Goal: Transaction & Acquisition: Purchase product/service

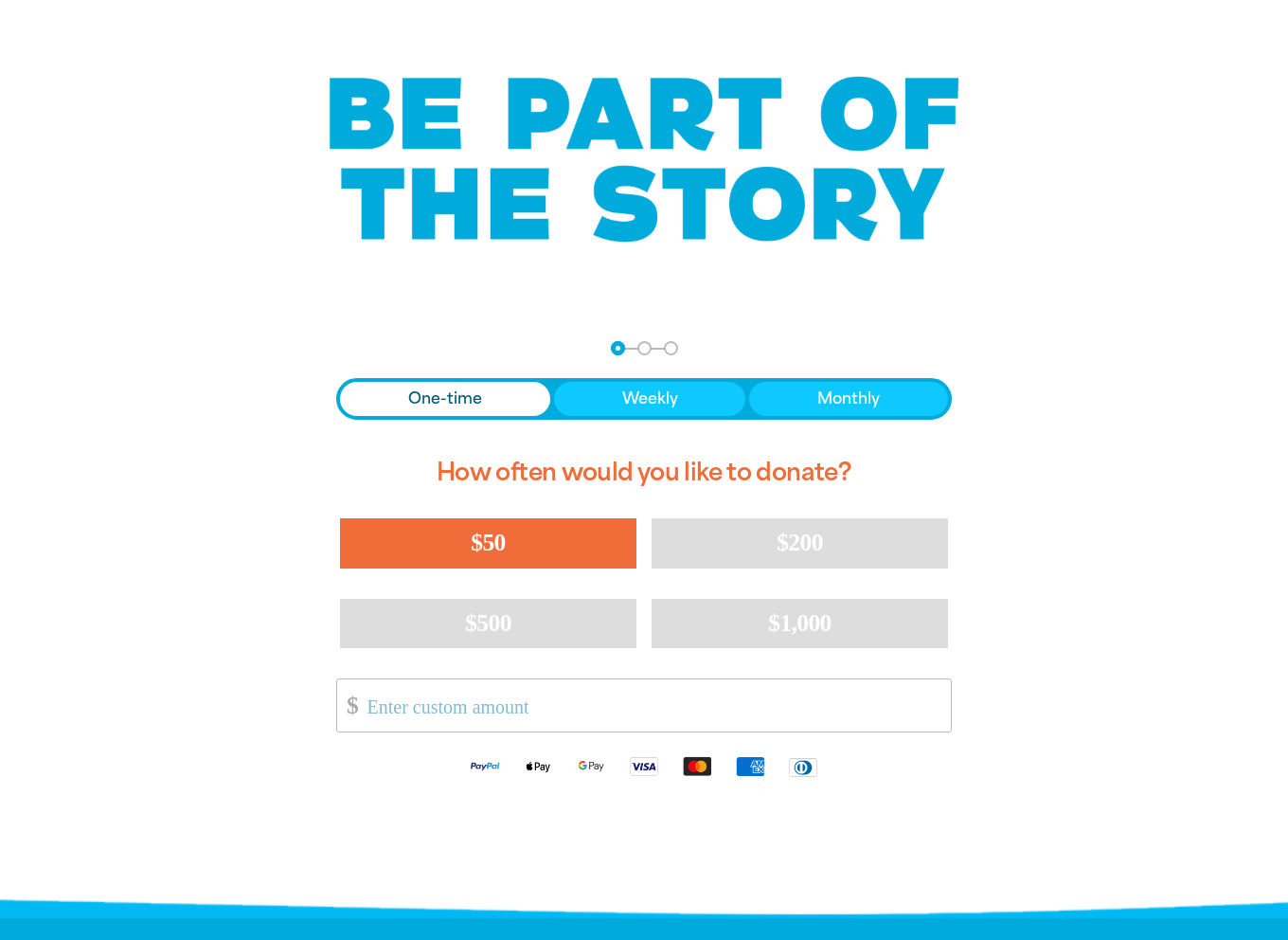
click at [555, 552] on button "$50" at bounding box center [488, 543] width 297 height 49
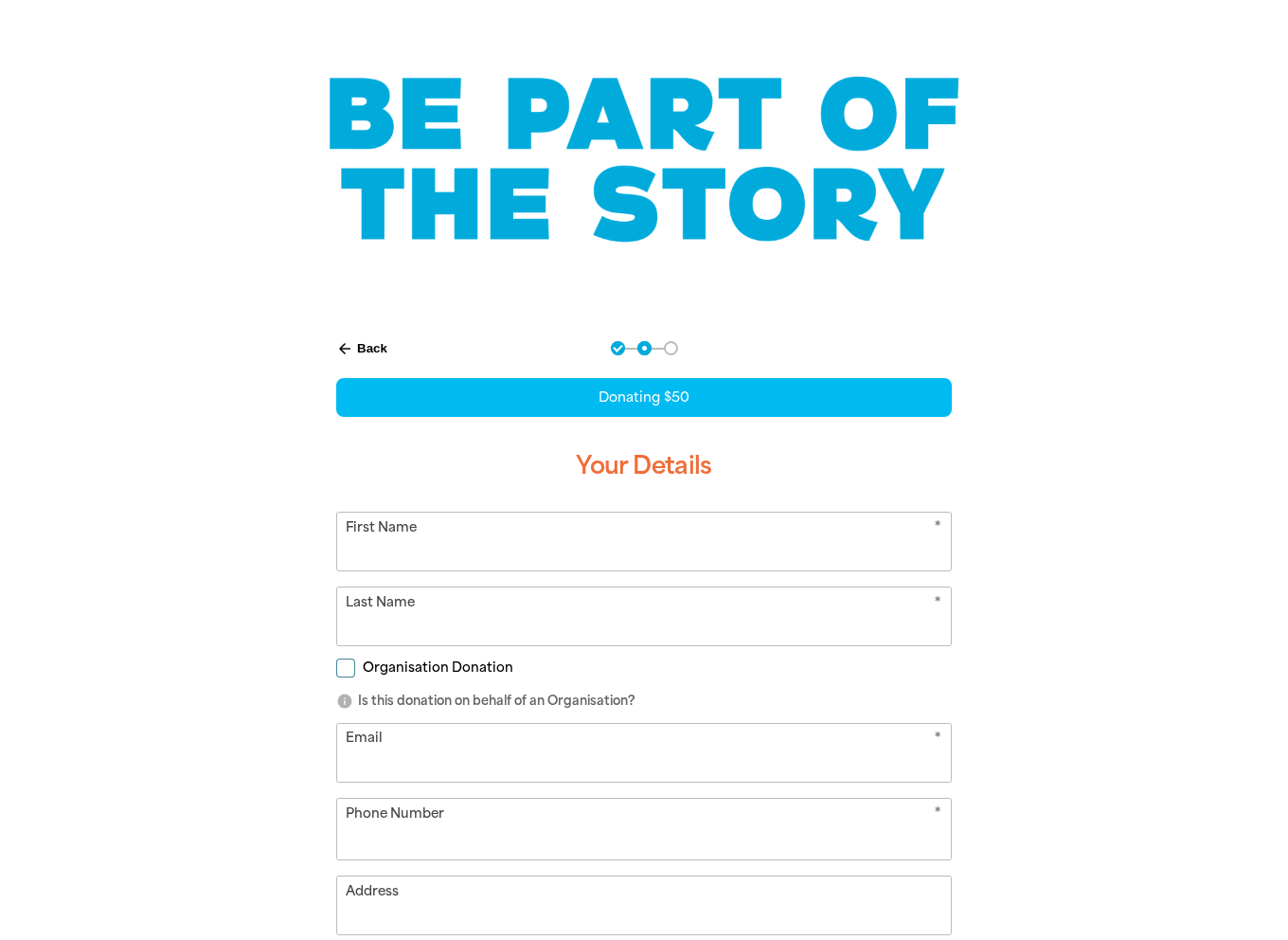
select select "AU"
click at [348, 353] on icon "arrow_back" at bounding box center [344, 348] width 17 height 17
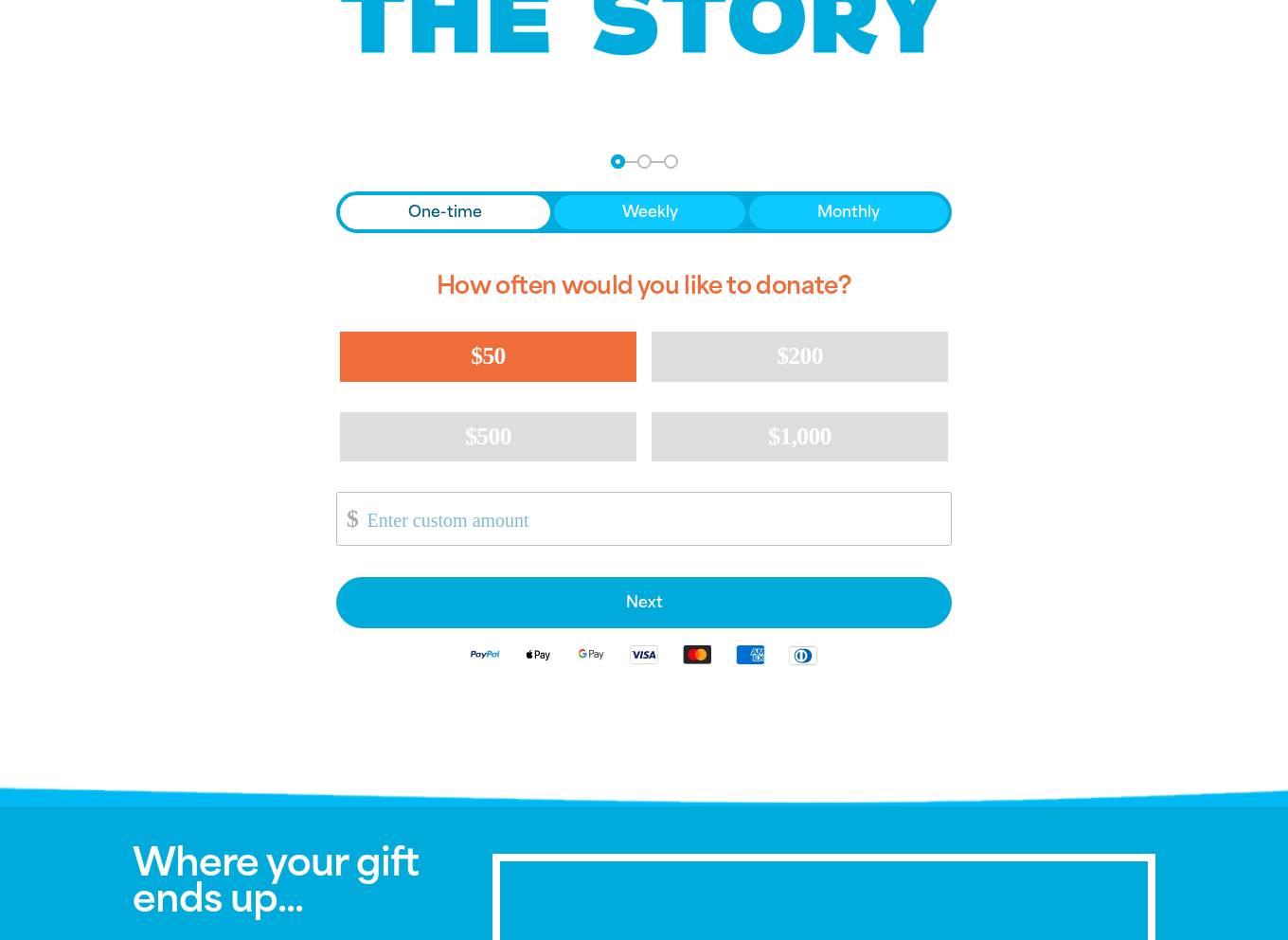
scroll to position [334, 0]
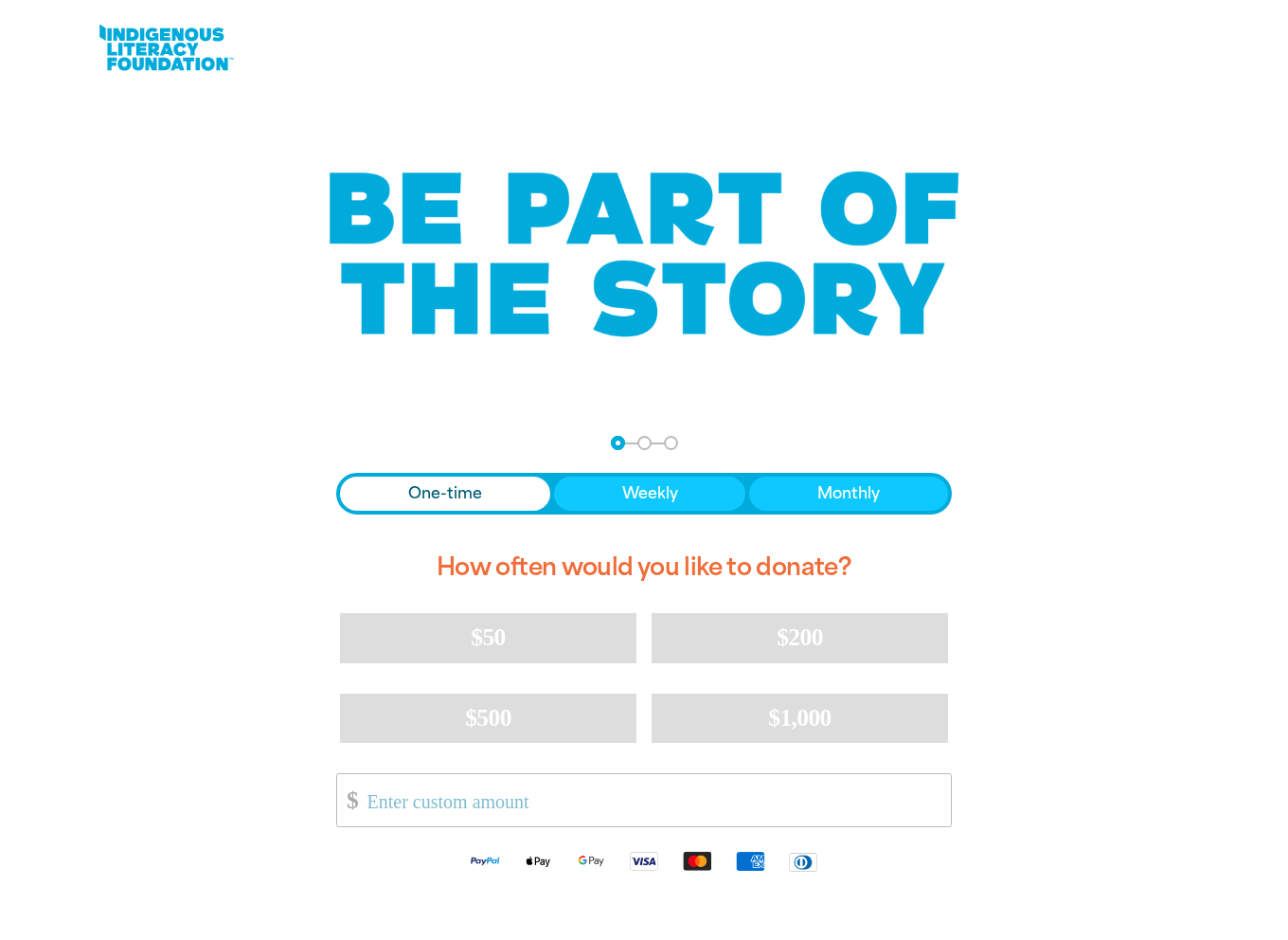
click at [841, 502] on span "Monthly" at bounding box center [848, 494] width 62 height 23
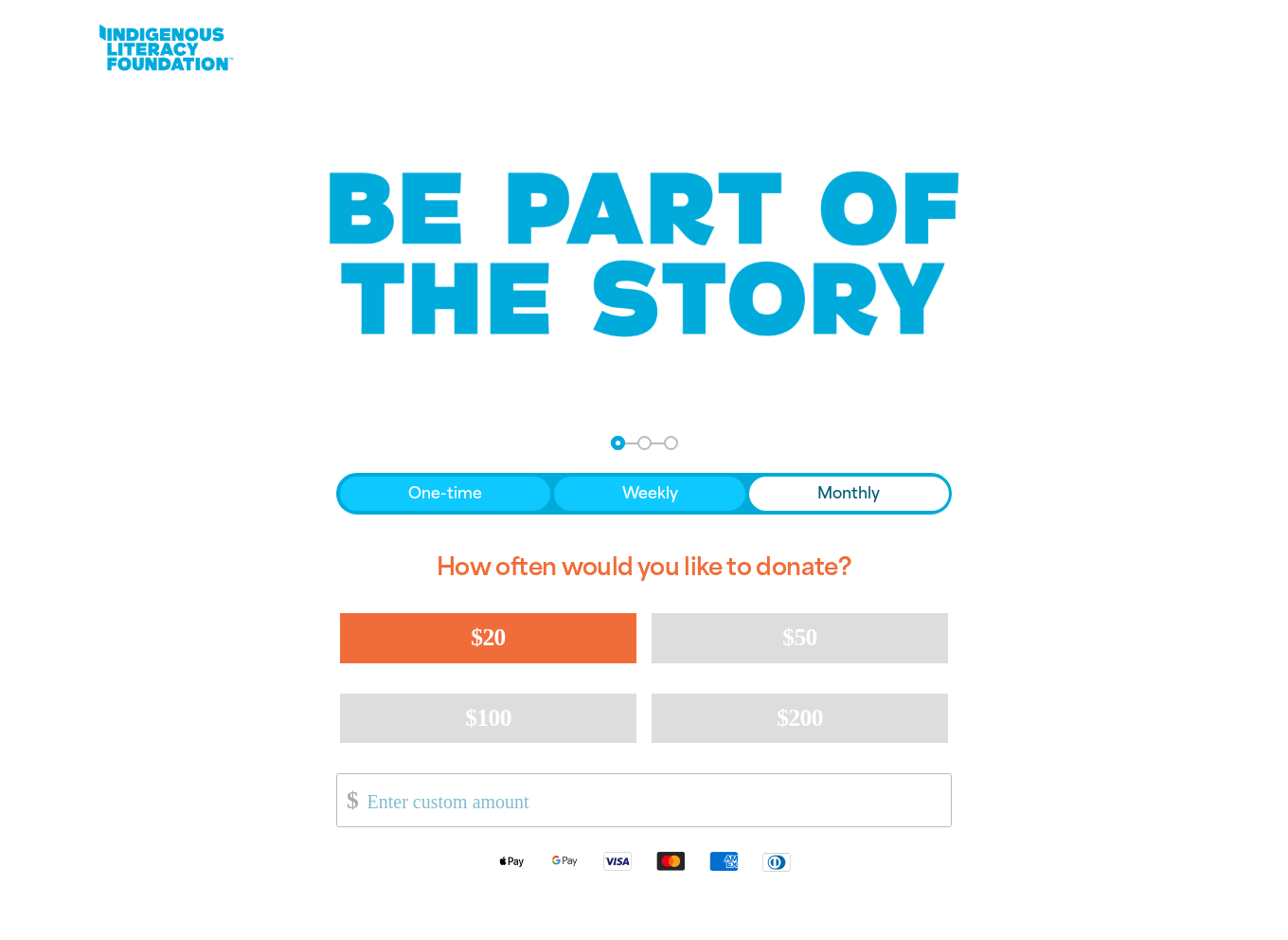
click at [574, 638] on button "$20" at bounding box center [488, 638] width 297 height 49
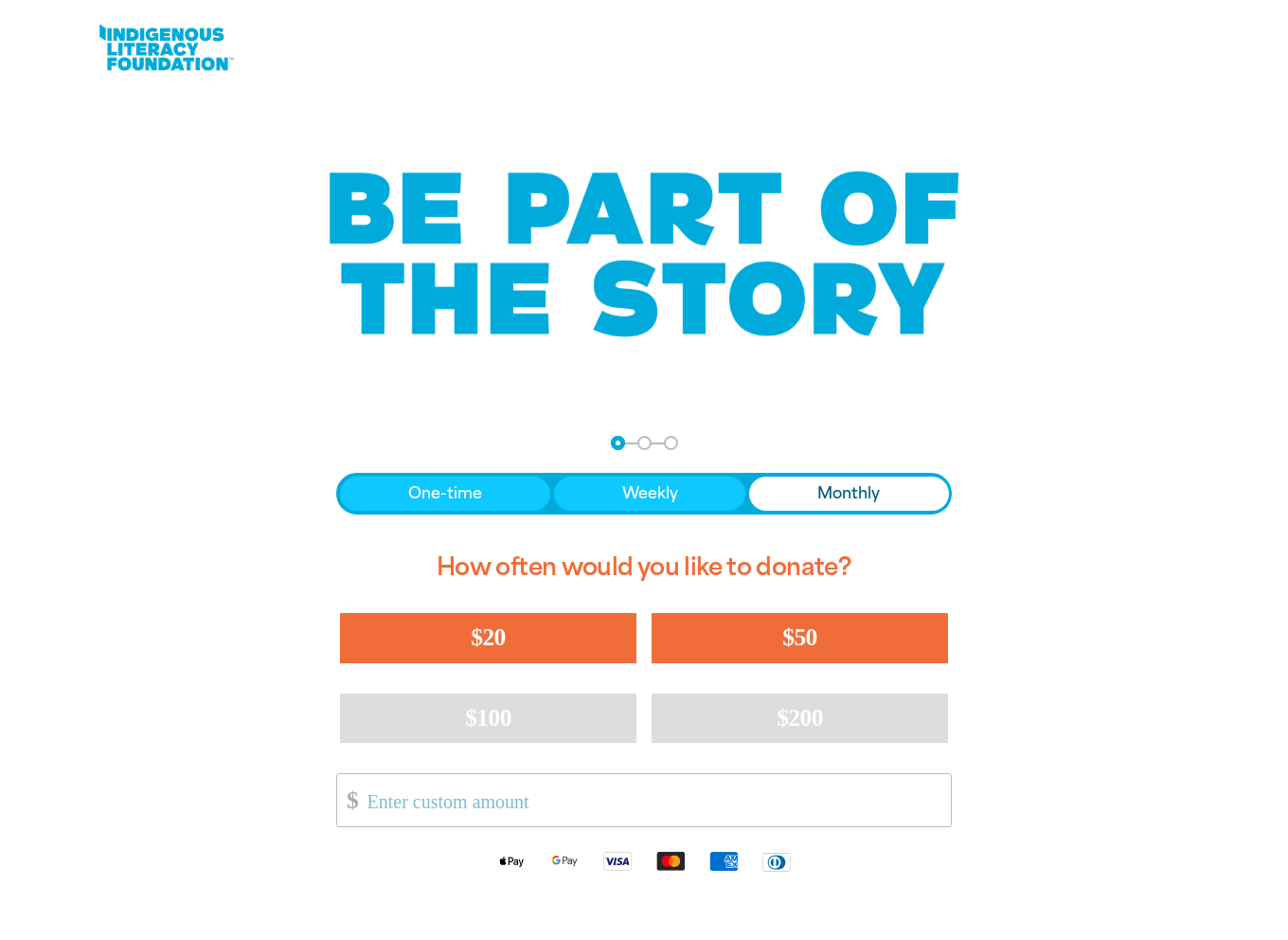
select select "AU"
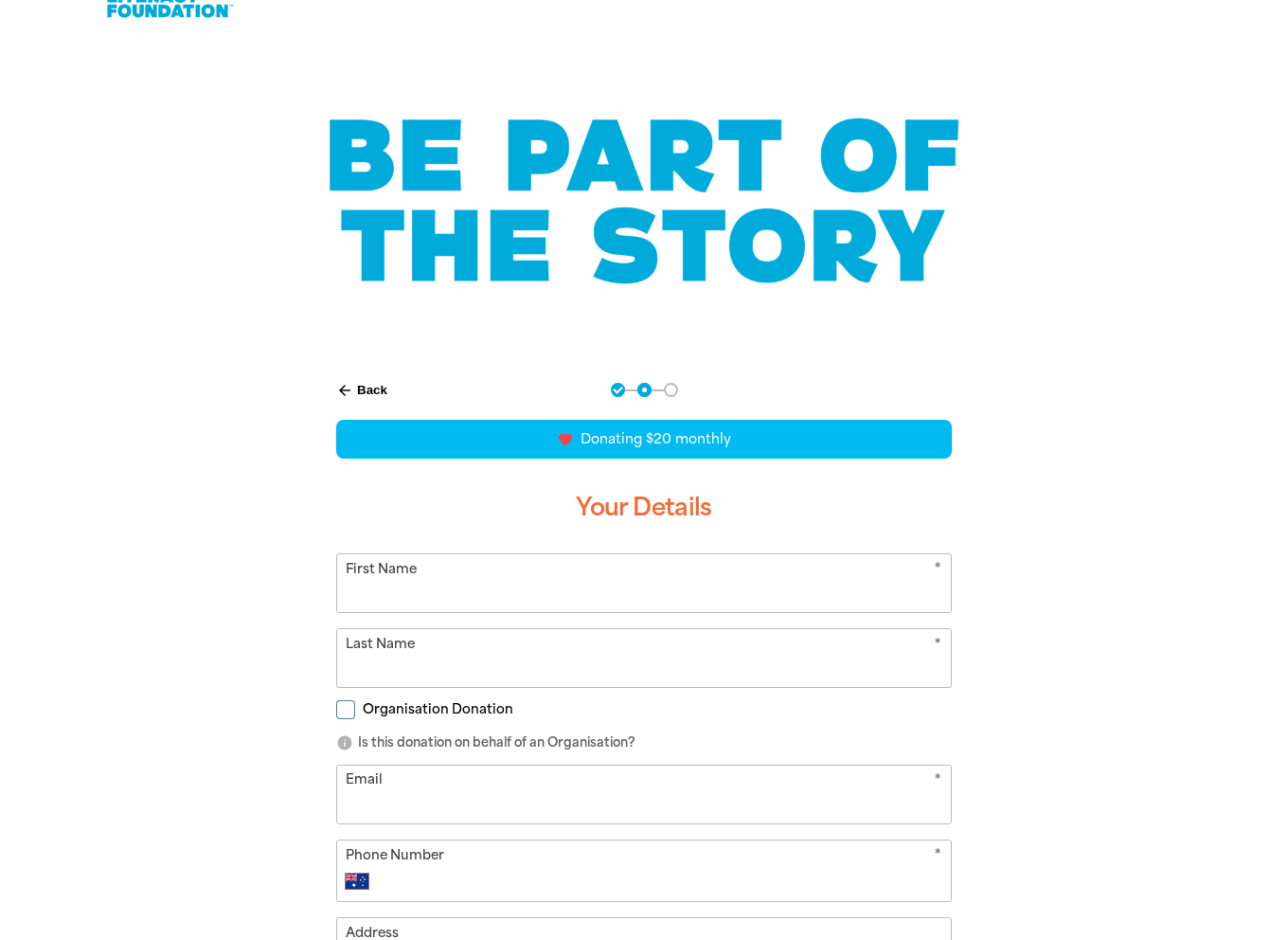
scroll to position [95, 0]
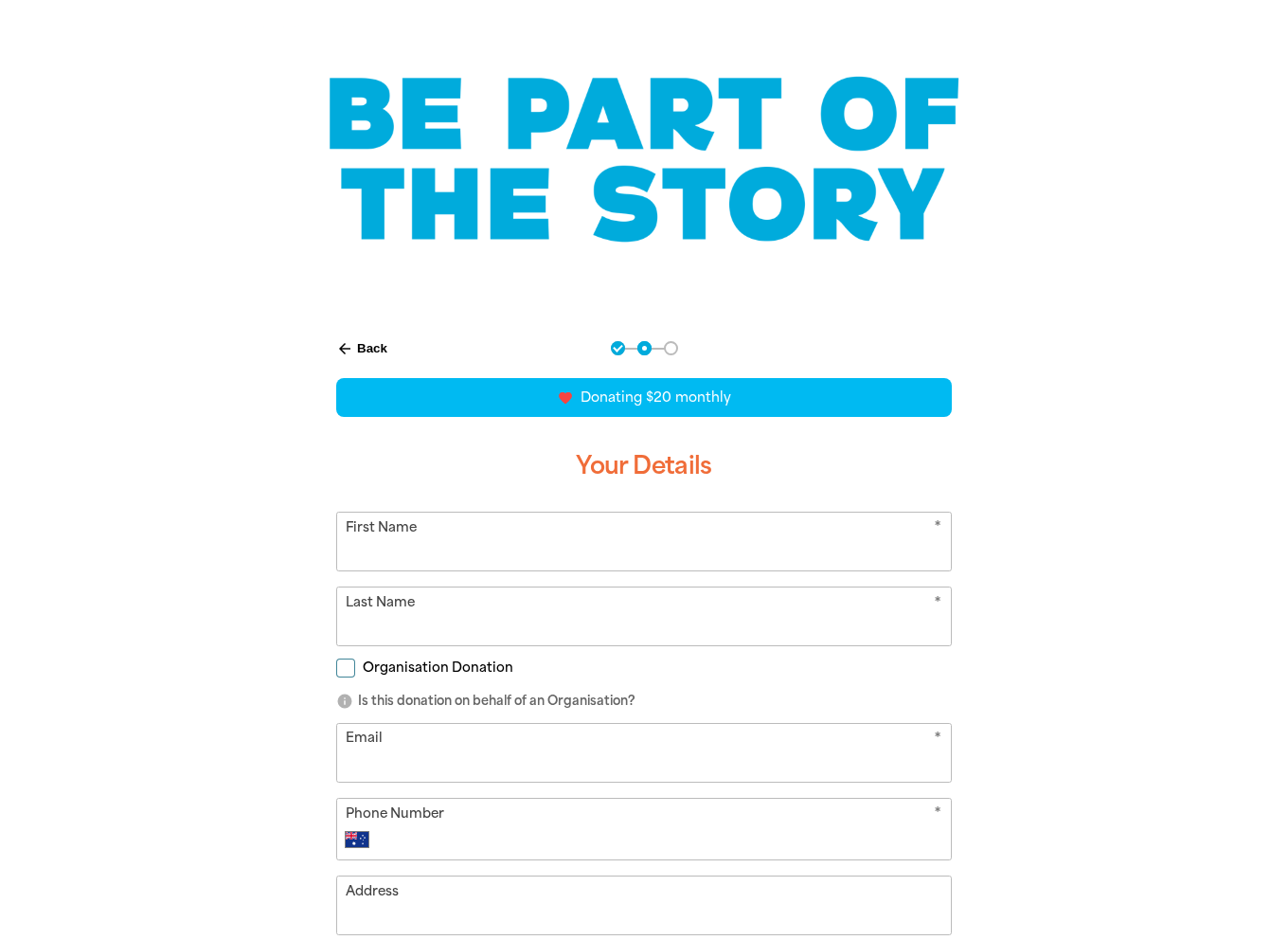
click at [352, 344] on icon "arrow_back" at bounding box center [344, 348] width 17 height 17
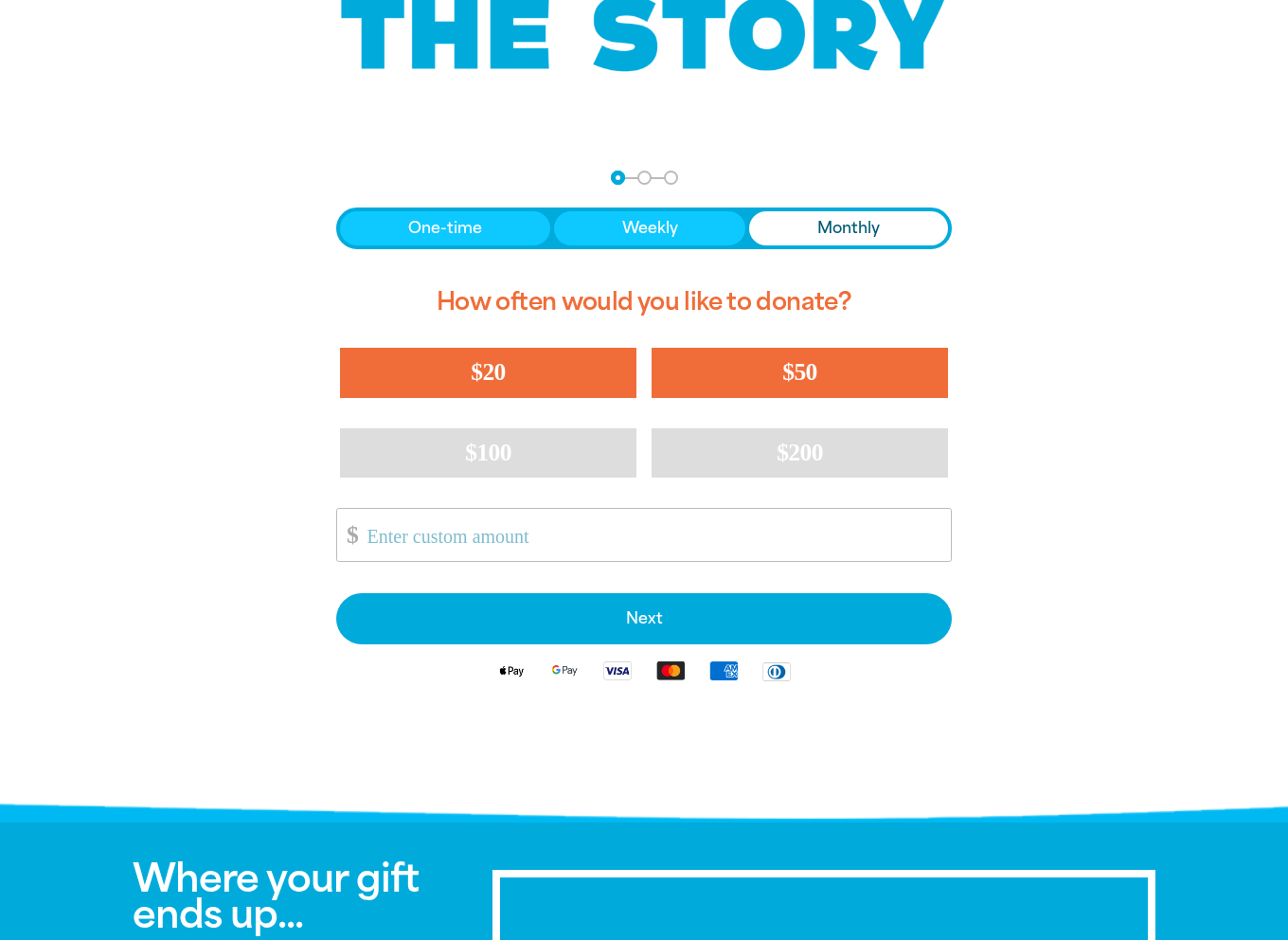
scroll to position [0, 0]
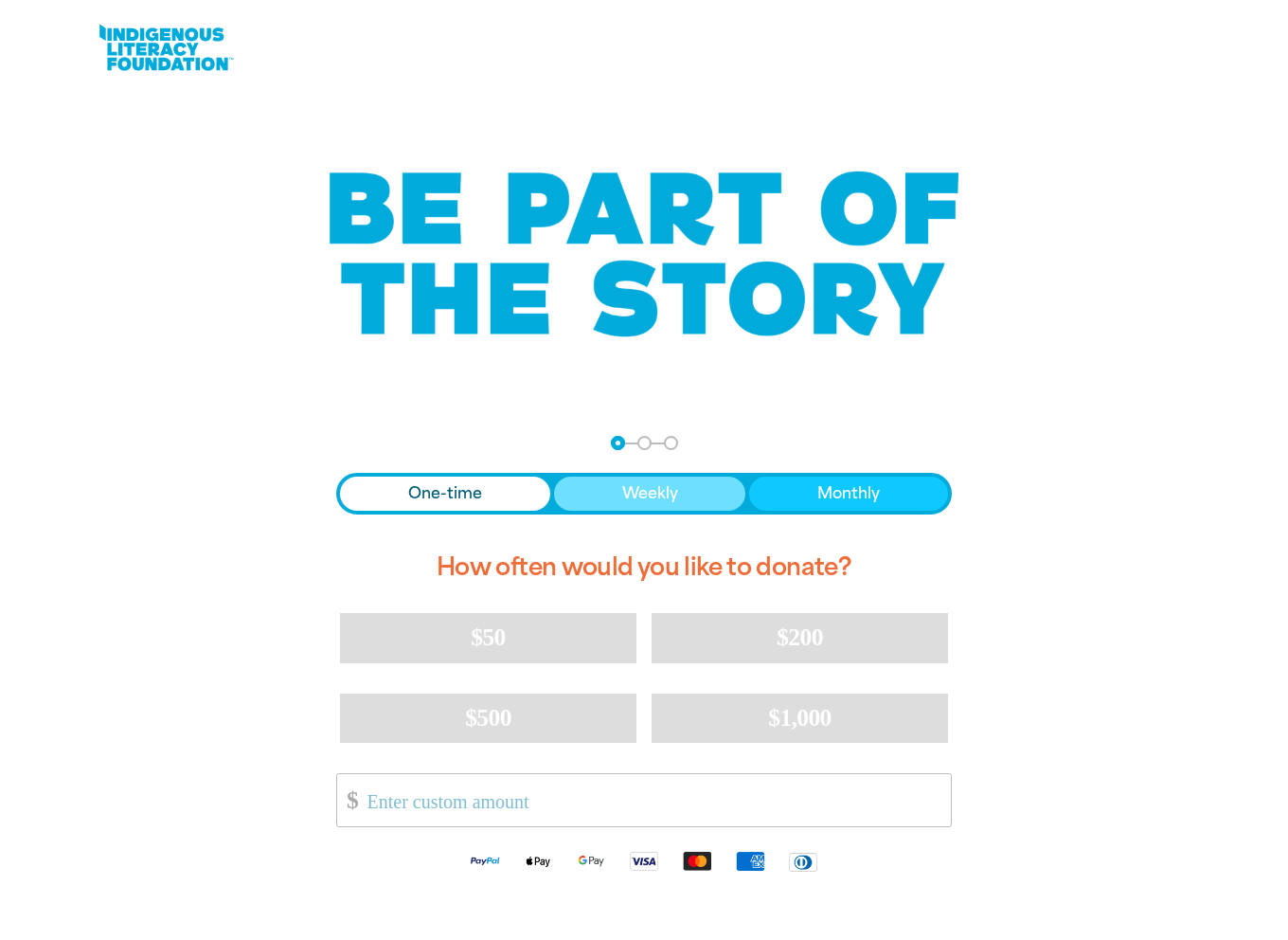
click at [588, 495] on button "Weekly" at bounding box center [650, 494] width 192 height 34
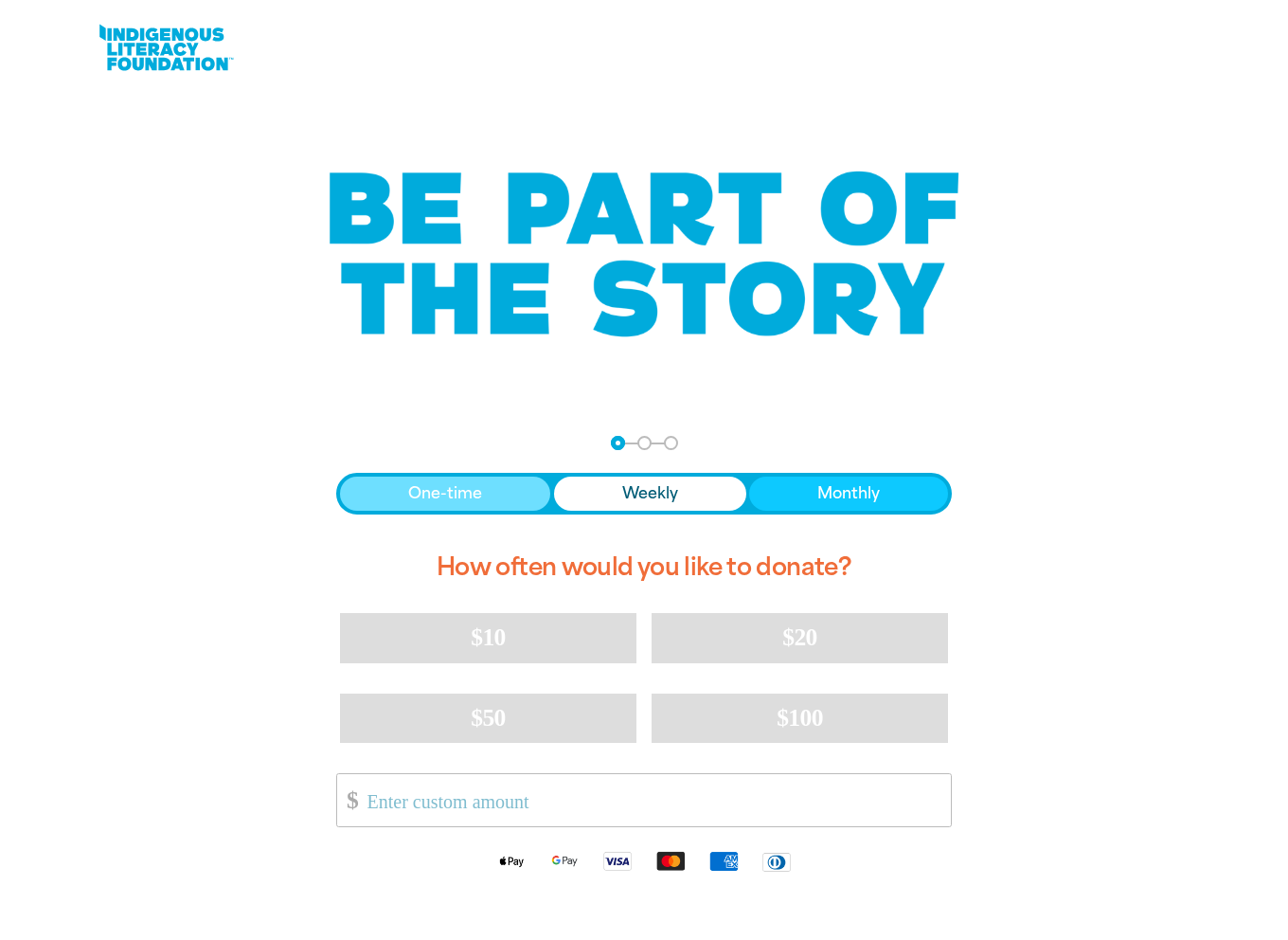
click at [500, 492] on button "One-time" at bounding box center [445, 494] width 211 height 34
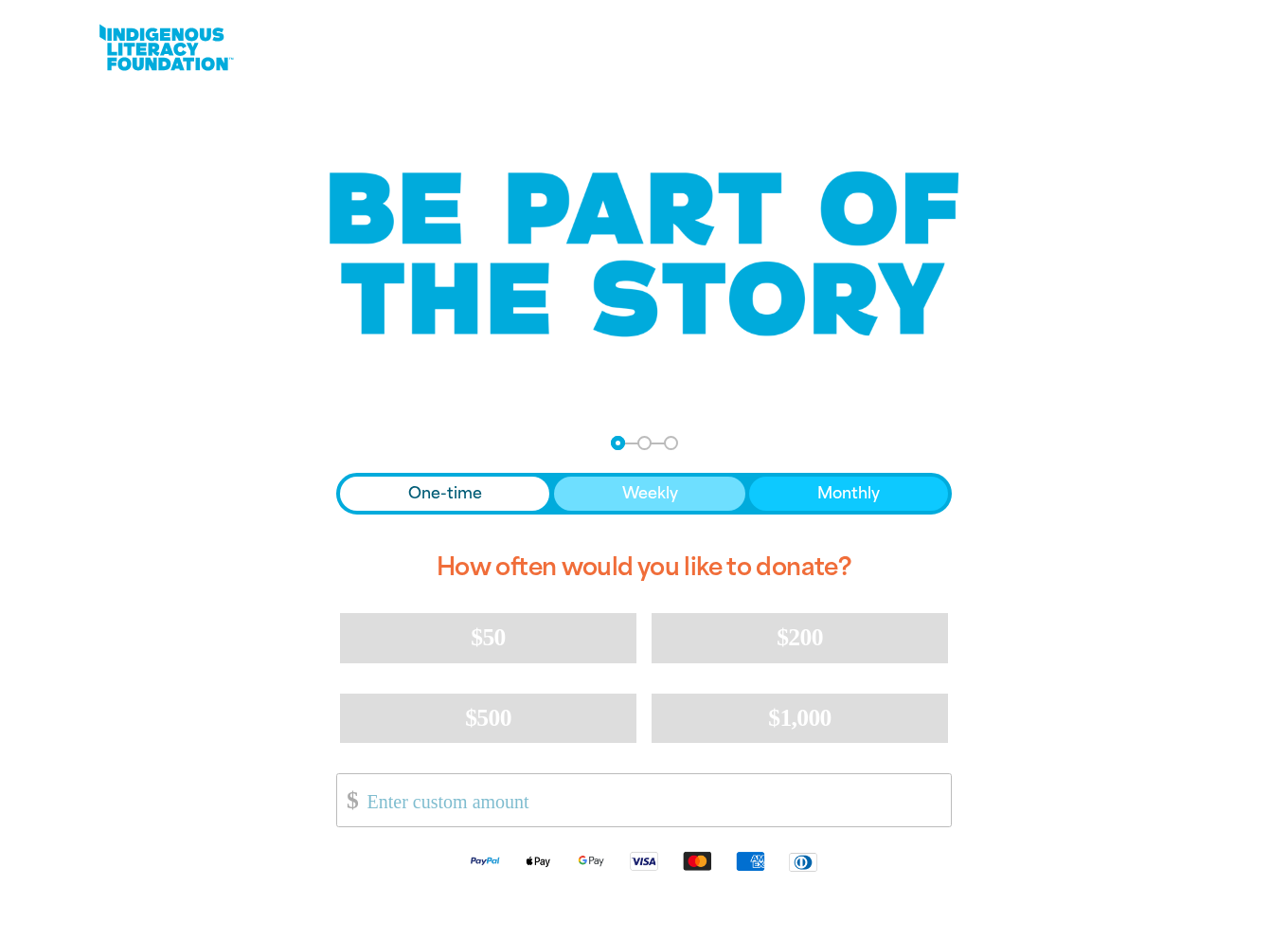
click at [591, 503] on button "Weekly" at bounding box center [650, 494] width 192 height 34
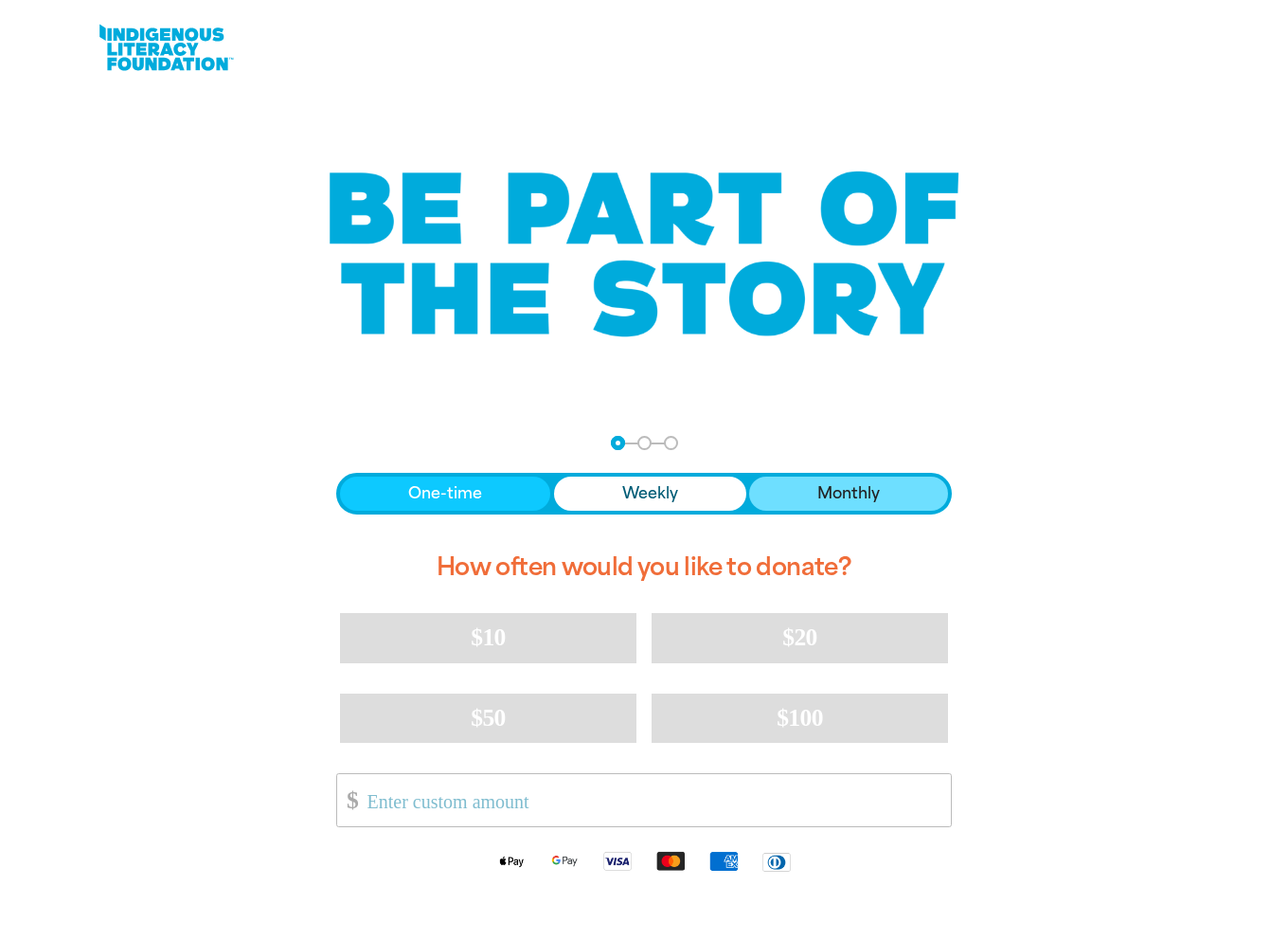
click at [841, 502] on span "Monthly" at bounding box center [848, 494] width 62 height 23
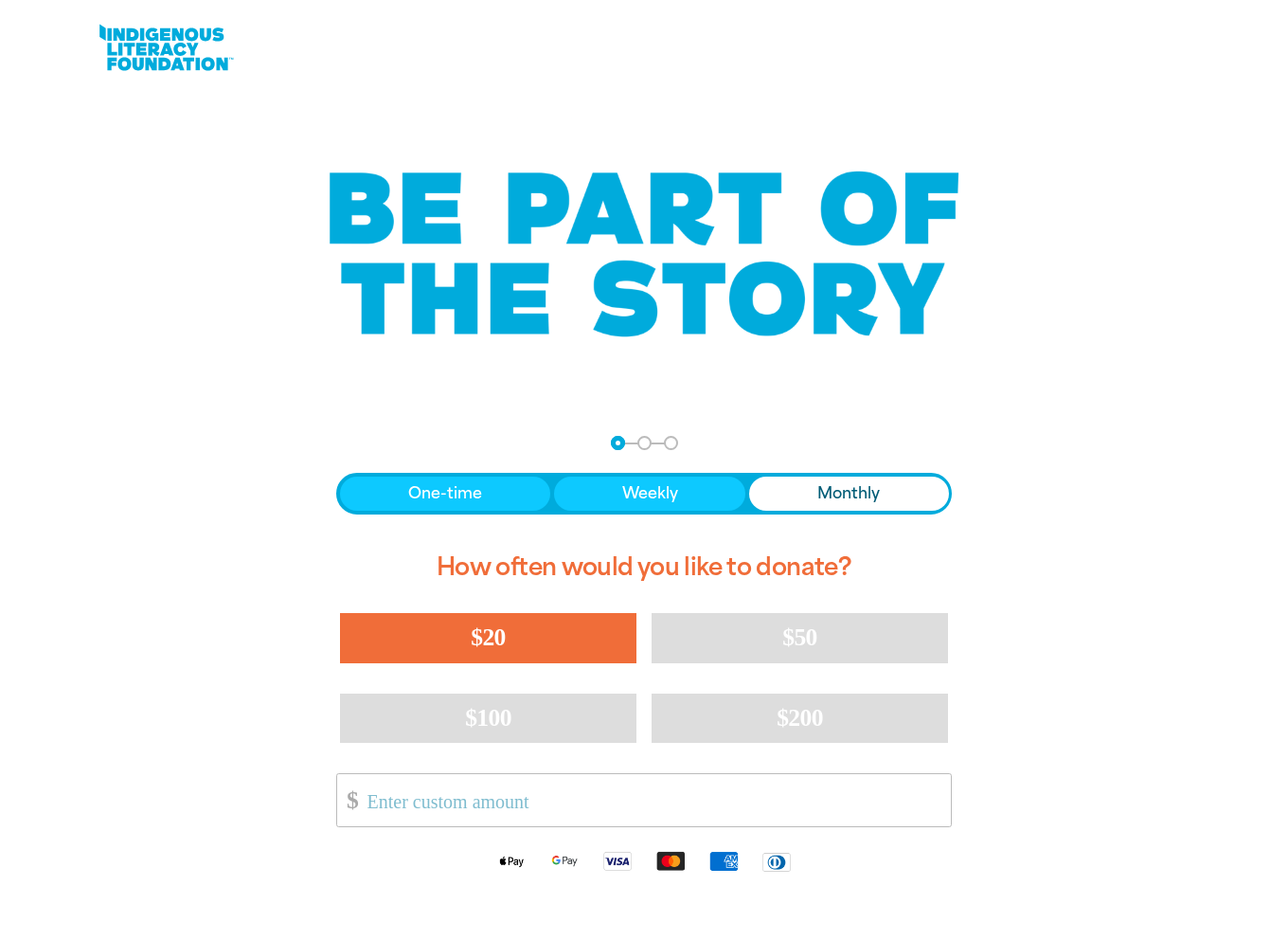
click at [520, 638] on button "$20" at bounding box center [488, 638] width 297 height 49
select select "AU"
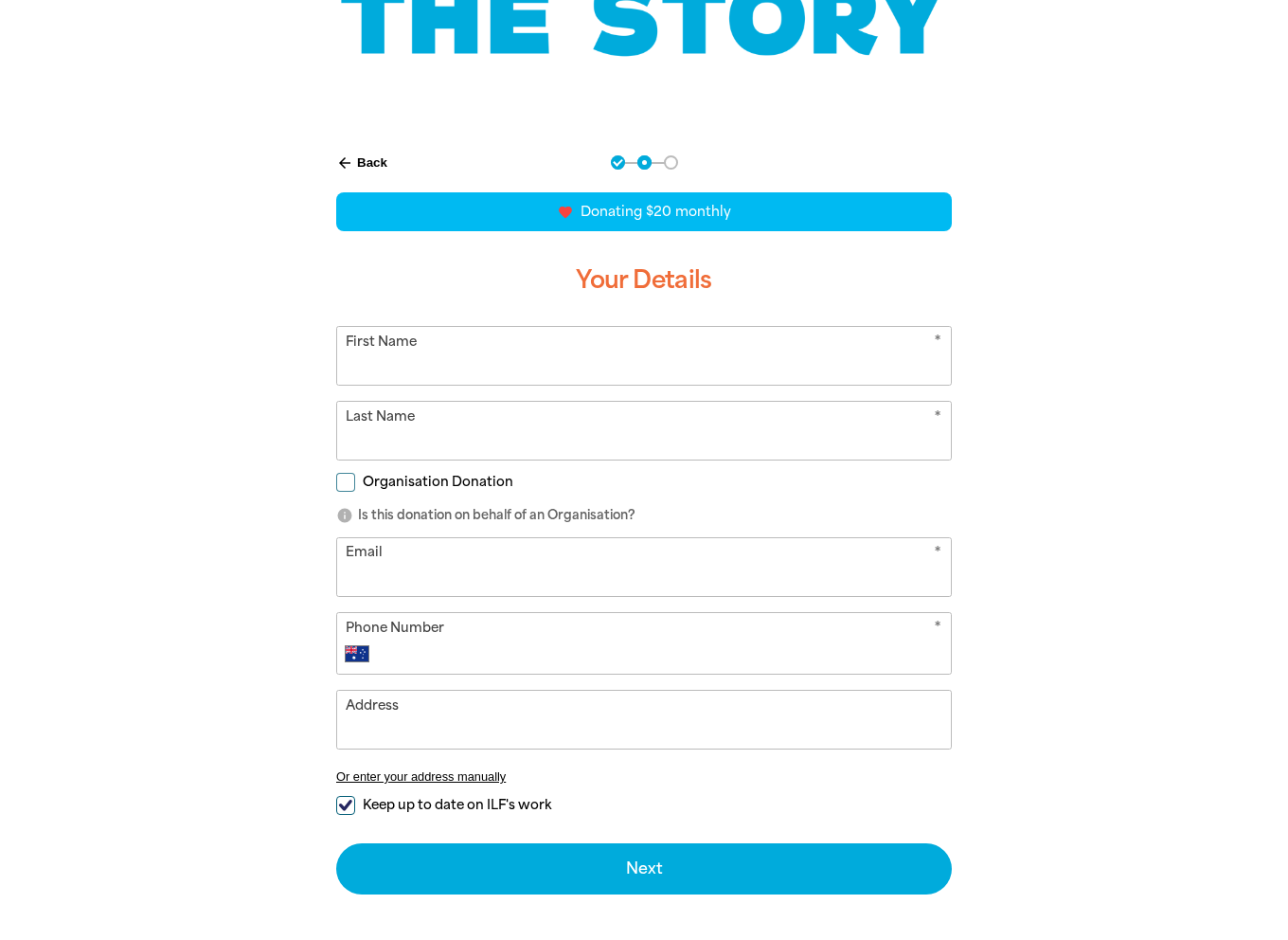
scroll to position [284, 0]
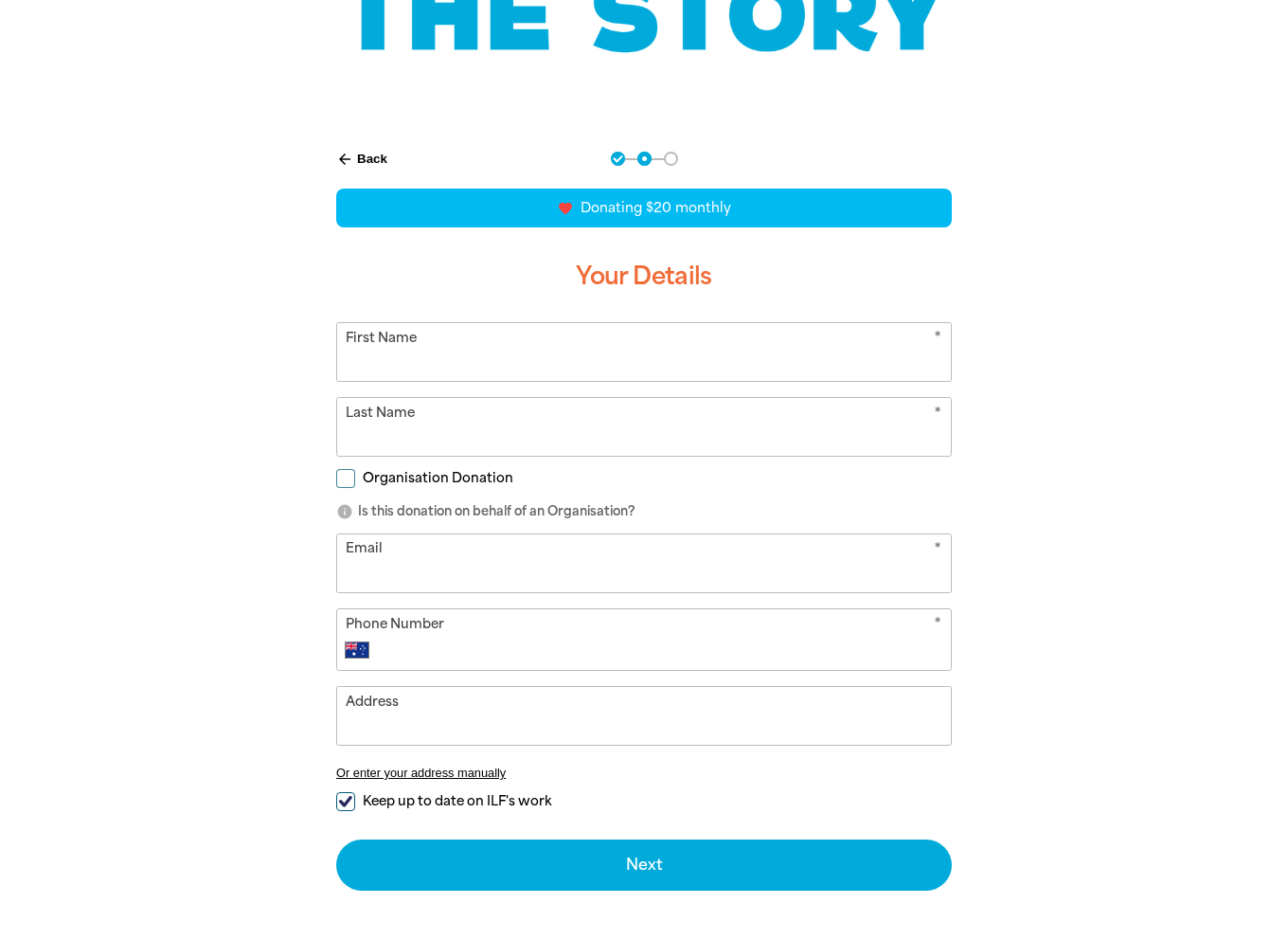
click at [344, 158] on icon "arrow_back" at bounding box center [344, 159] width 17 height 17
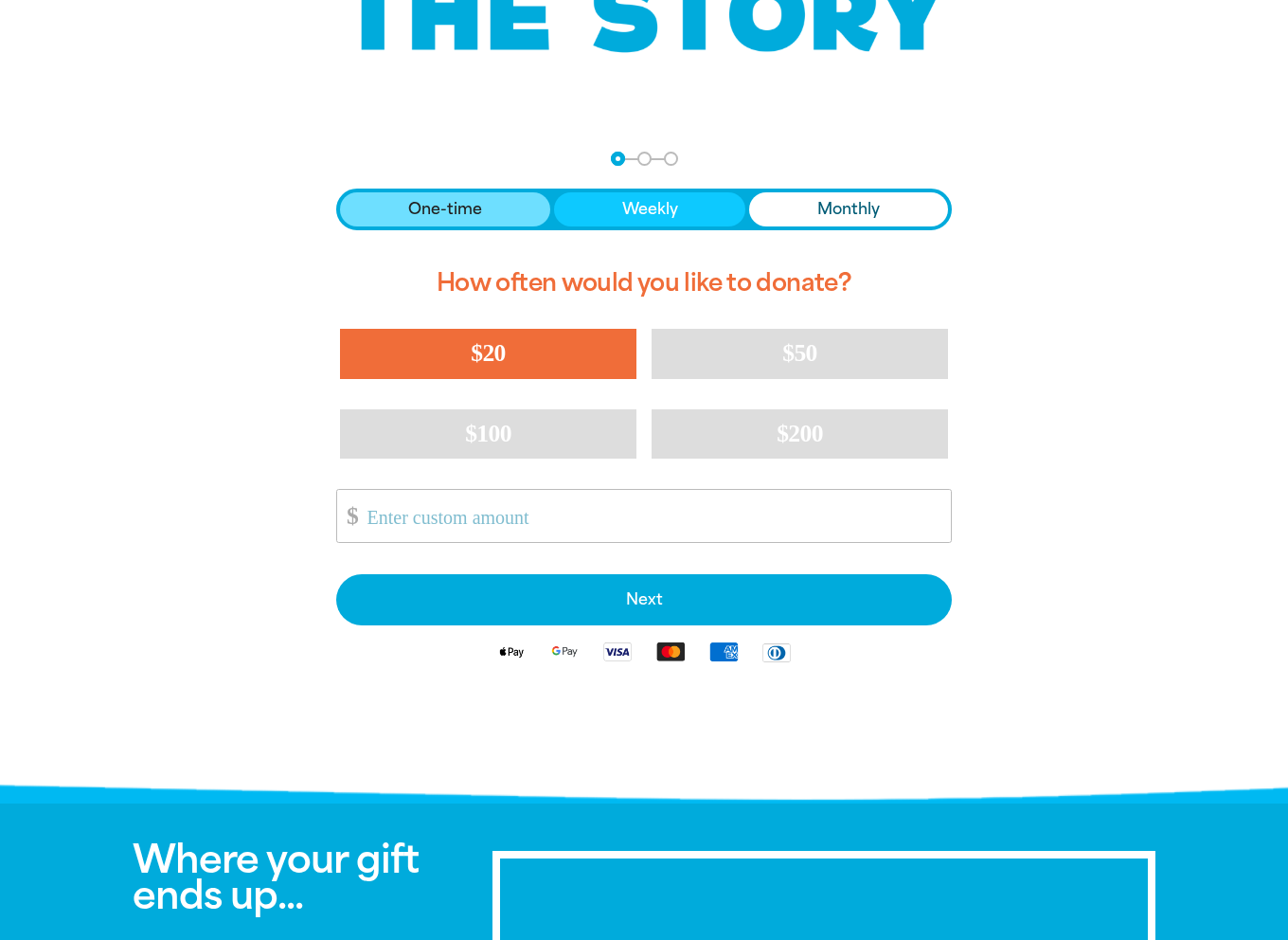
click at [479, 217] on span "One-time" at bounding box center [445, 210] width 74 height 23
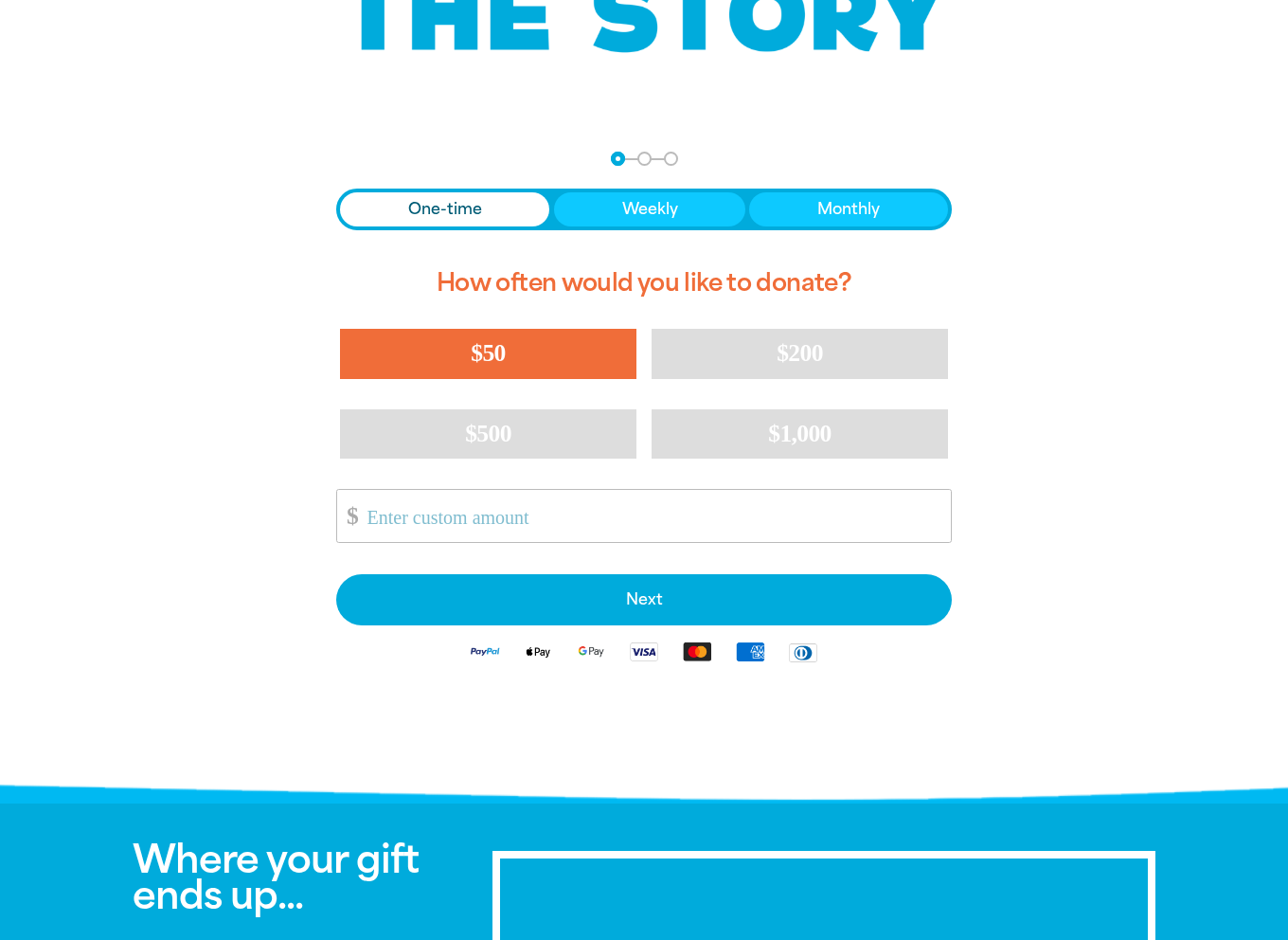
click at [508, 349] on button "$50" at bounding box center [488, 353] width 297 height 49
select select "AU"
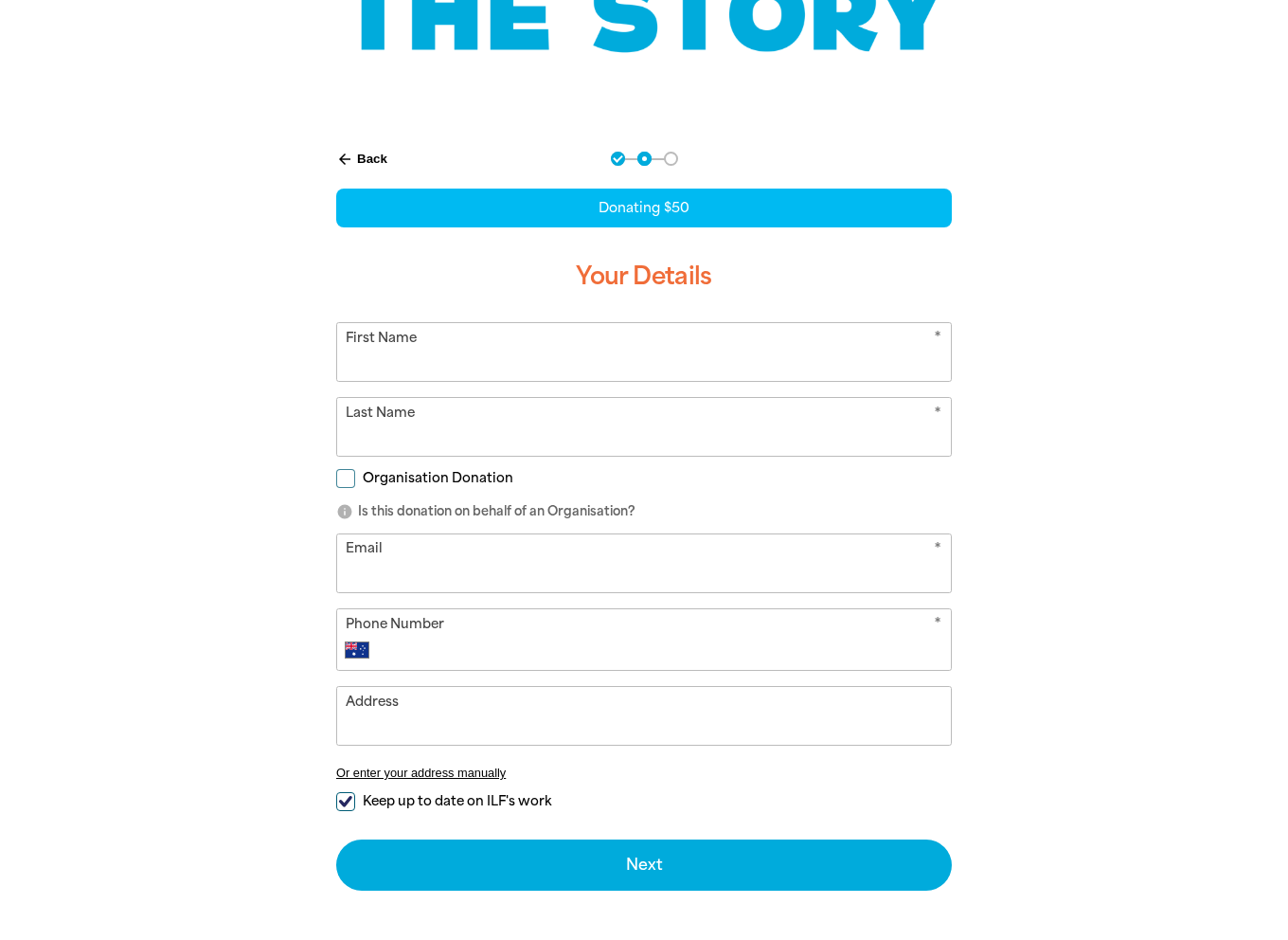
click at [453, 384] on form "* First Name * Last Name Organisation Donation info Is this donation on behalf …" at bounding box center [644, 607] width 616 height 569
click at [450, 353] on input "First Name" at bounding box center [644, 352] width 614 height 57
type input "Tzeyi"
type input "Koay"
type input "[EMAIL_ADDRESS][DOMAIN_NAME]"
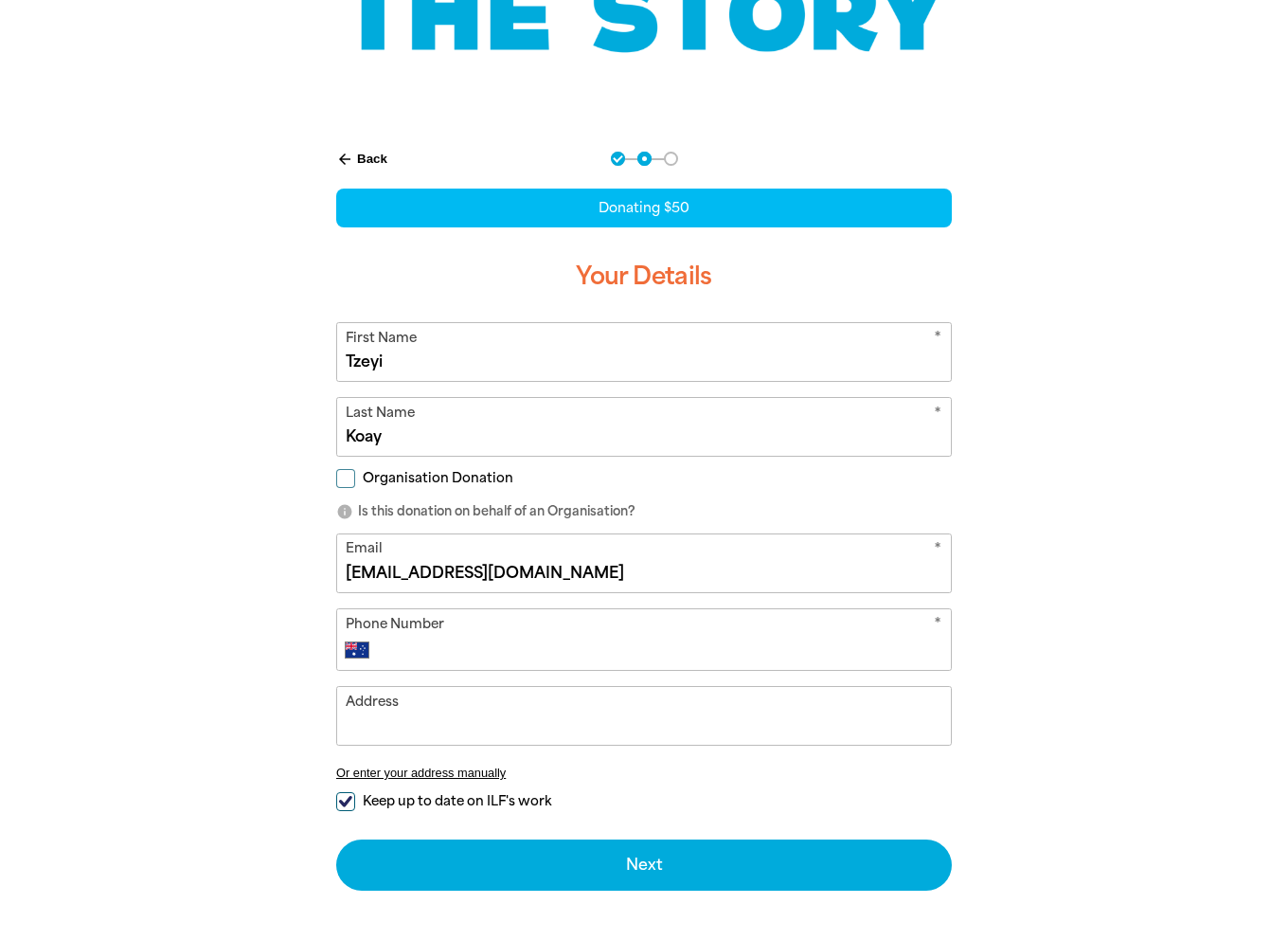
type input "0432 076 382"
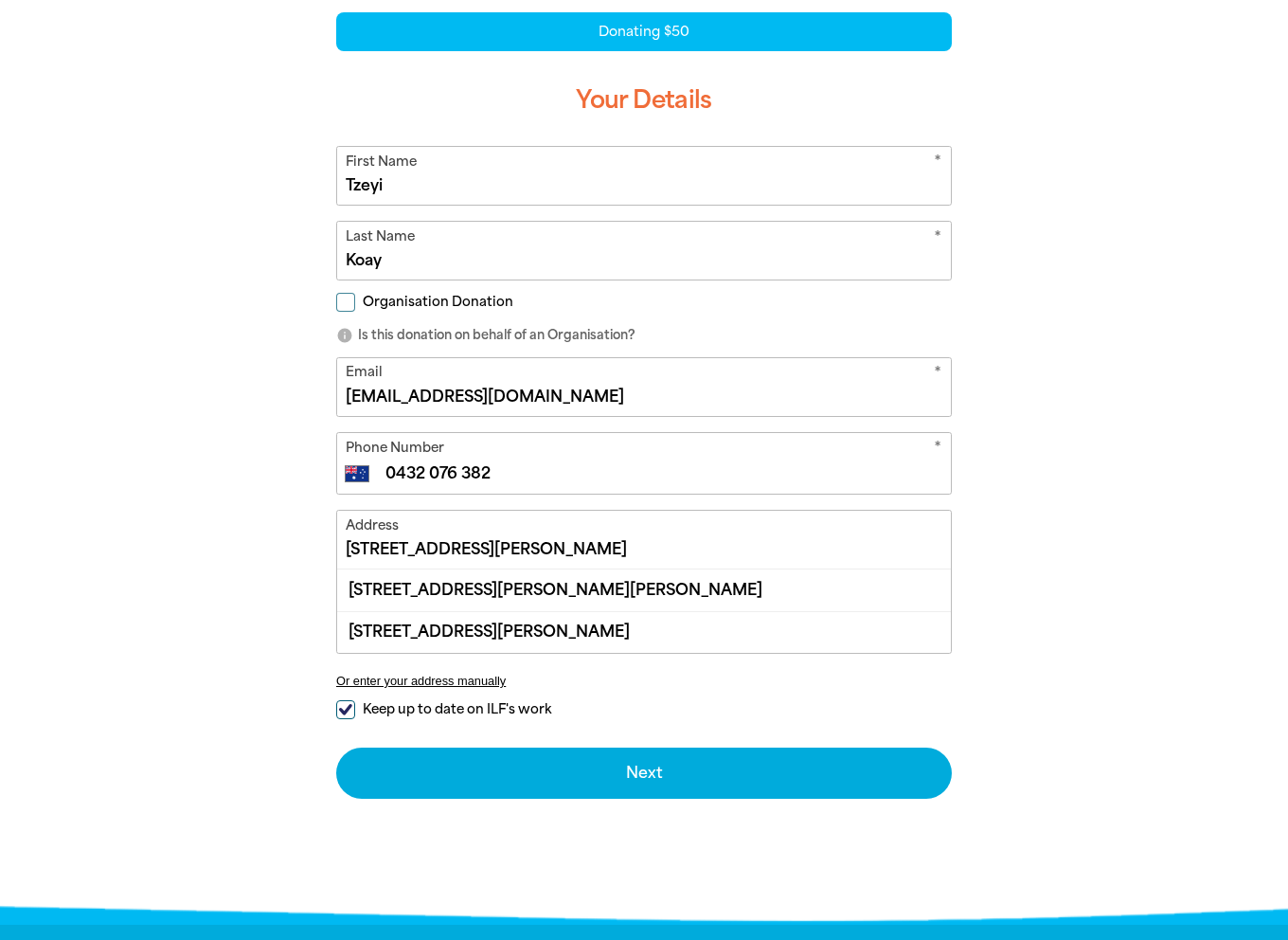
scroll to position [474, 0]
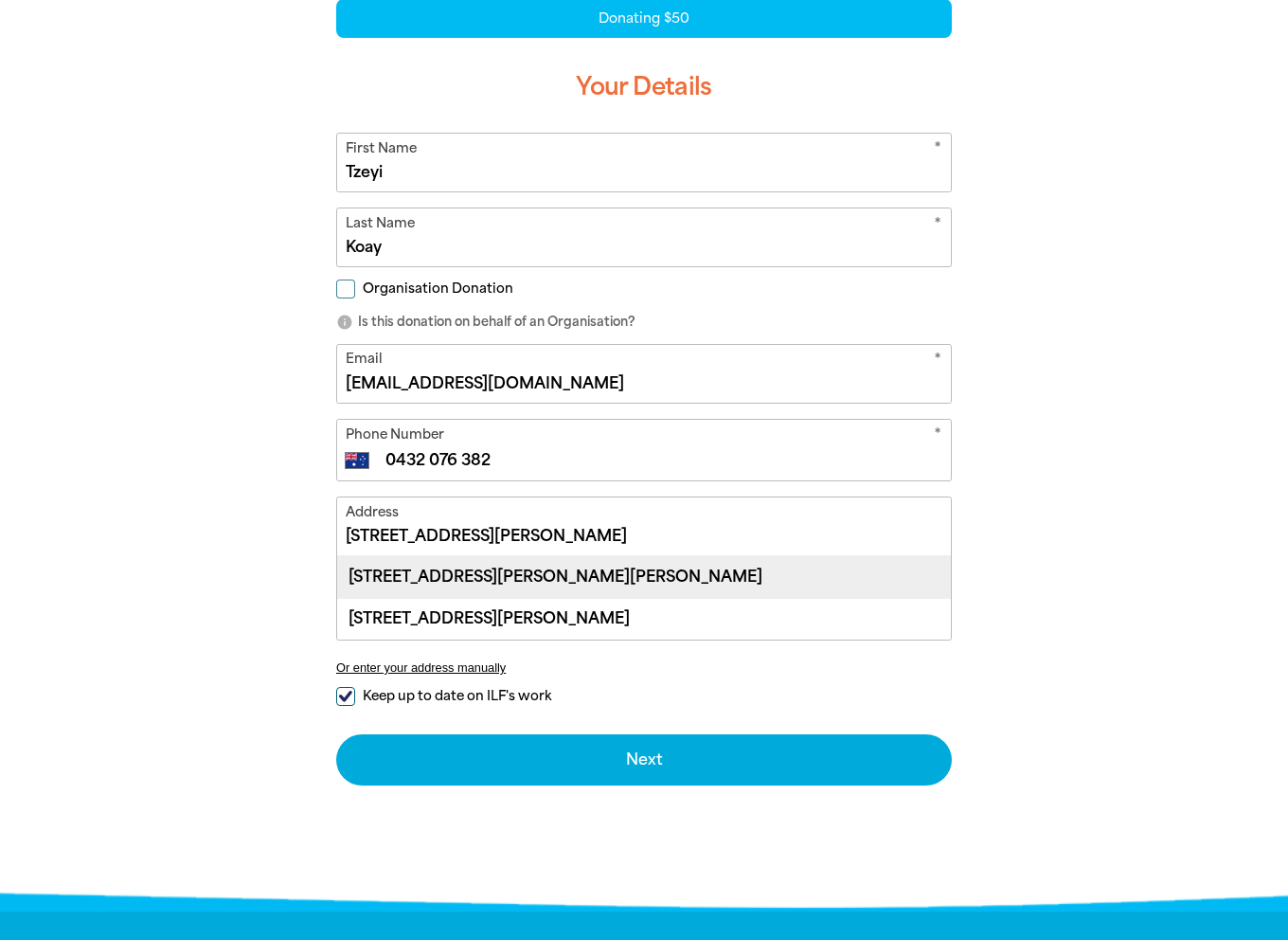
click at [435, 578] on div "[STREET_ADDRESS][PERSON_NAME][PERSON_NAME]" at bounding box center [644, 576] width 614 height 41
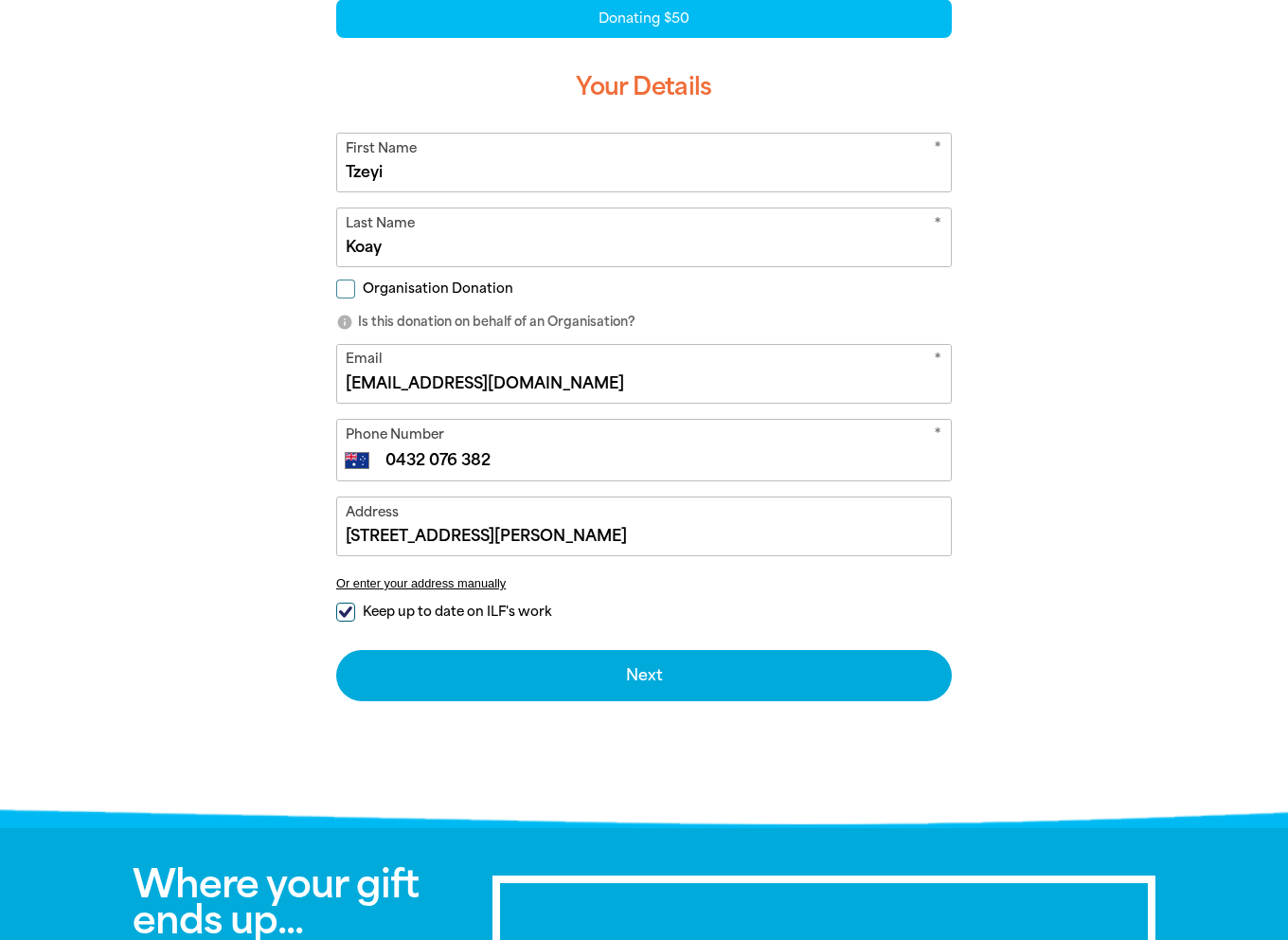
type input "[STREET_ADDRESS][PERSON_NAME][PERSON_NAME]"
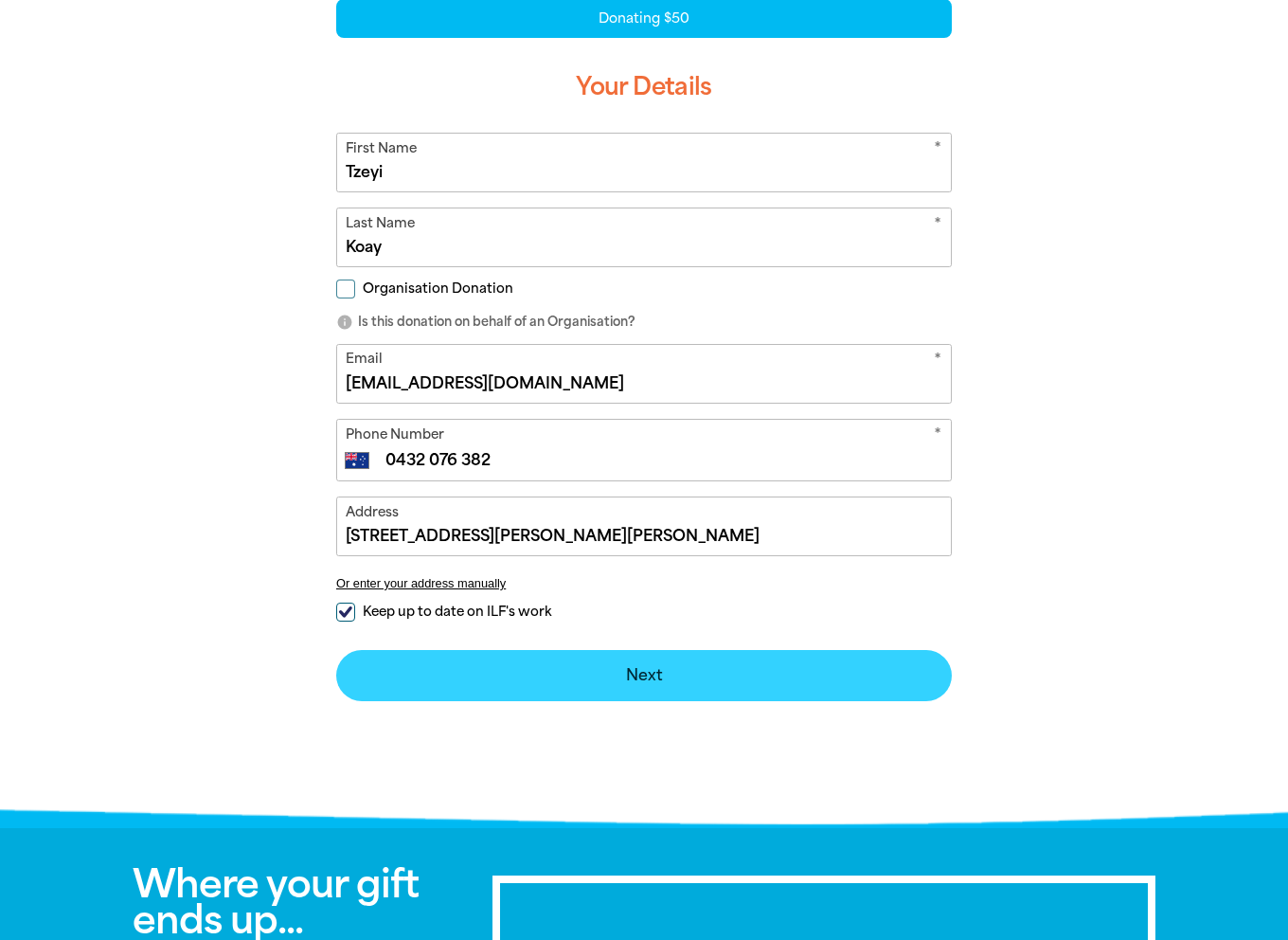
click at [593, 667] on button "Next chevron_right" at bounding box center [644, 675] width 616 height 51
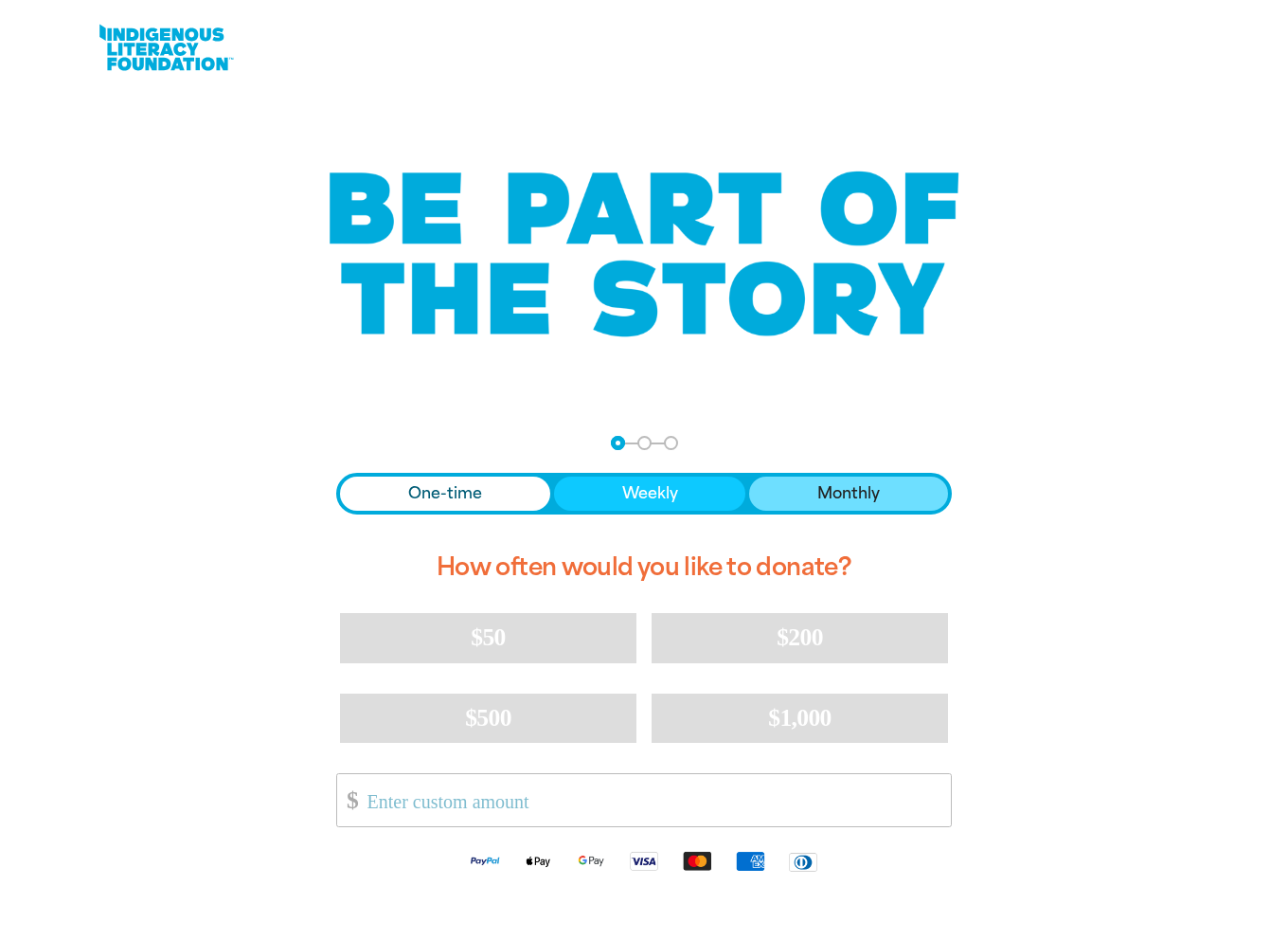
click at [826, 500] on span "Monthly" at bounding box center [848, 494] width 62 height 23
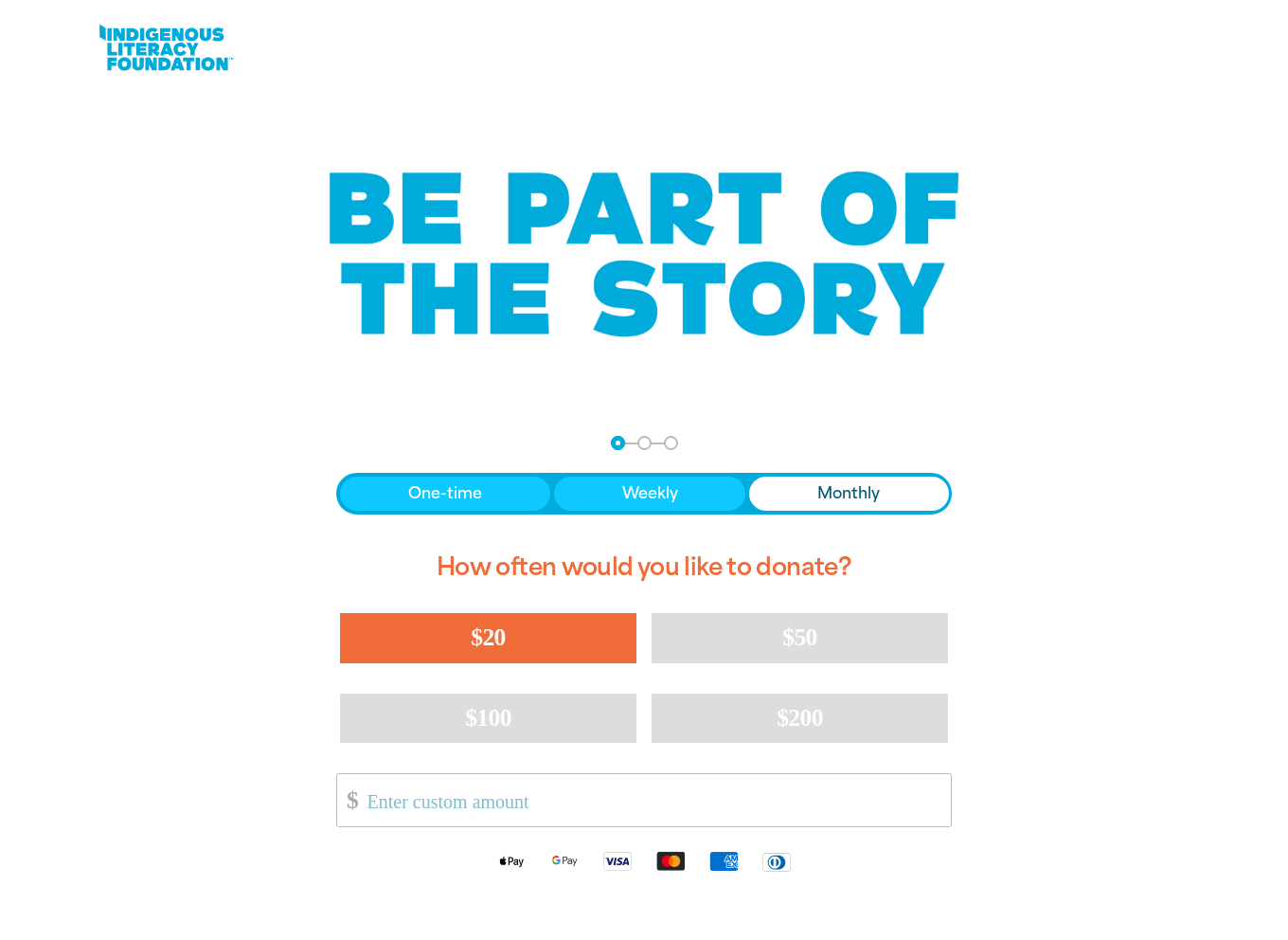
click at [561, 656] on button "$20" at bounding box center [488, 638] width 297 height 49
select select "AU"
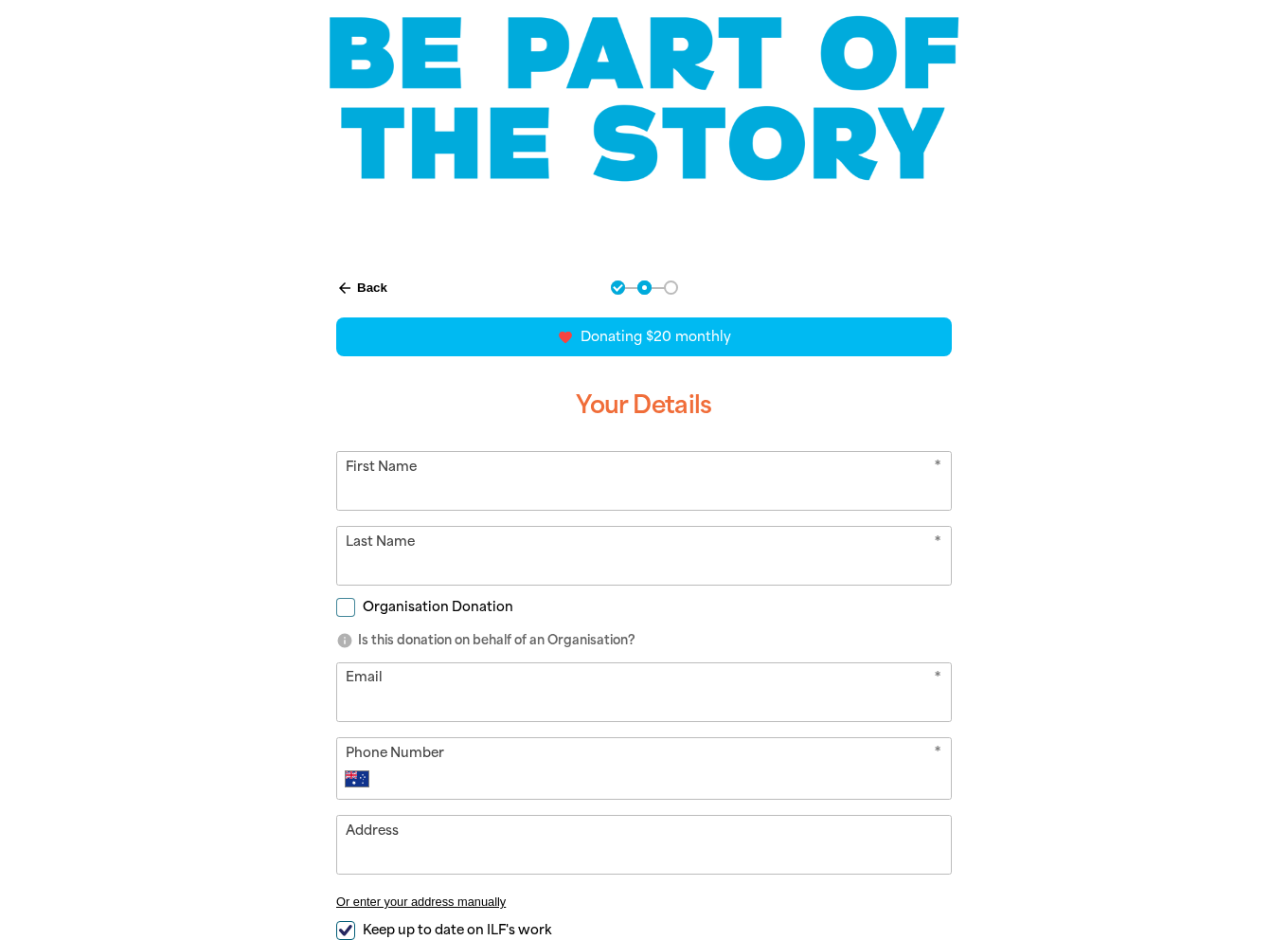
scroll to position [379, 0]
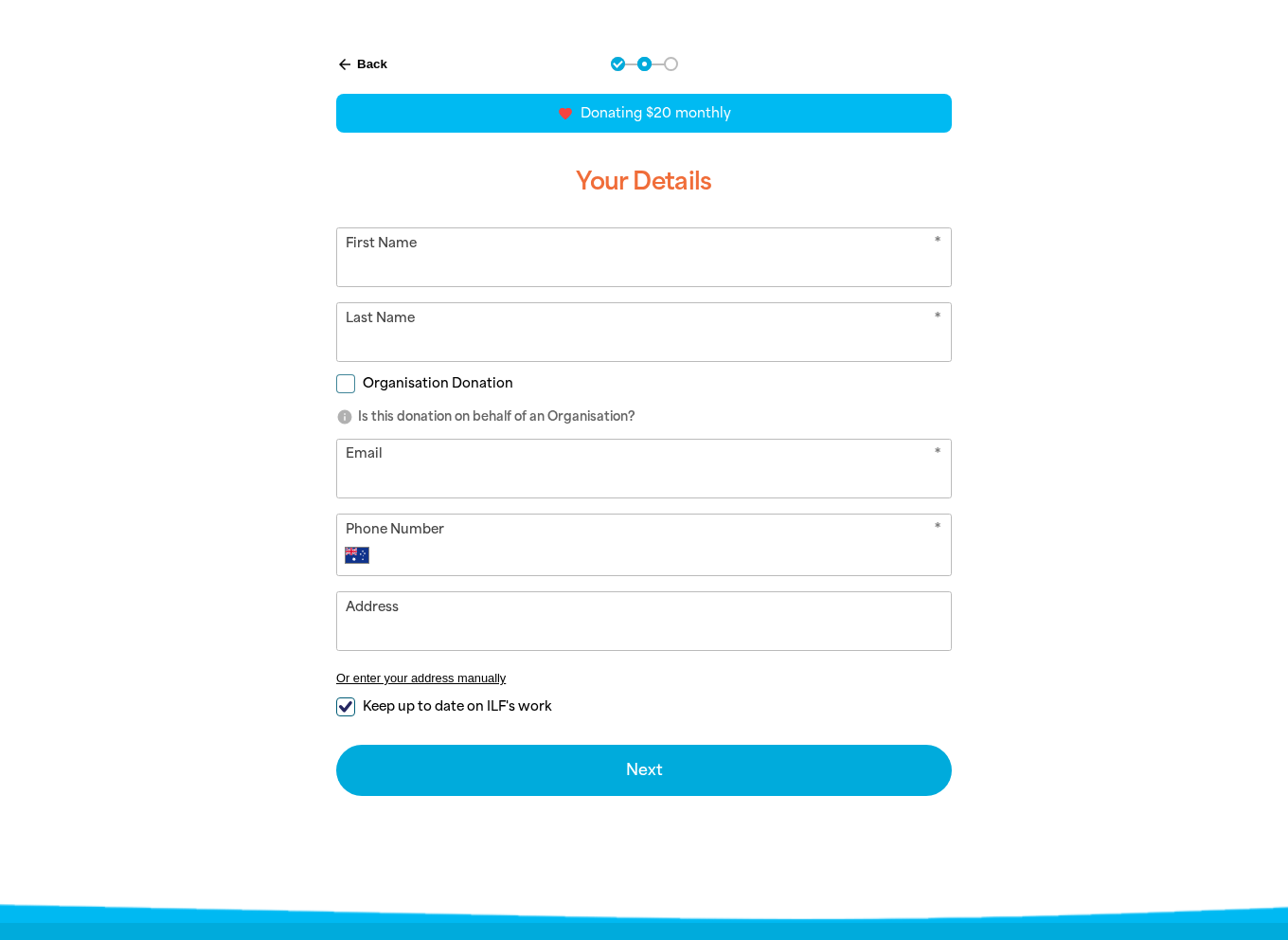
click at [478, 248] on input "First Name" at bounding box center [644, 257] width 614 height 57
type input "Tzeyi"
type input "Koay"
type input "[EMAIL_ADDRESS][DOMAIN_NAME]"
type input "0432 076 382"
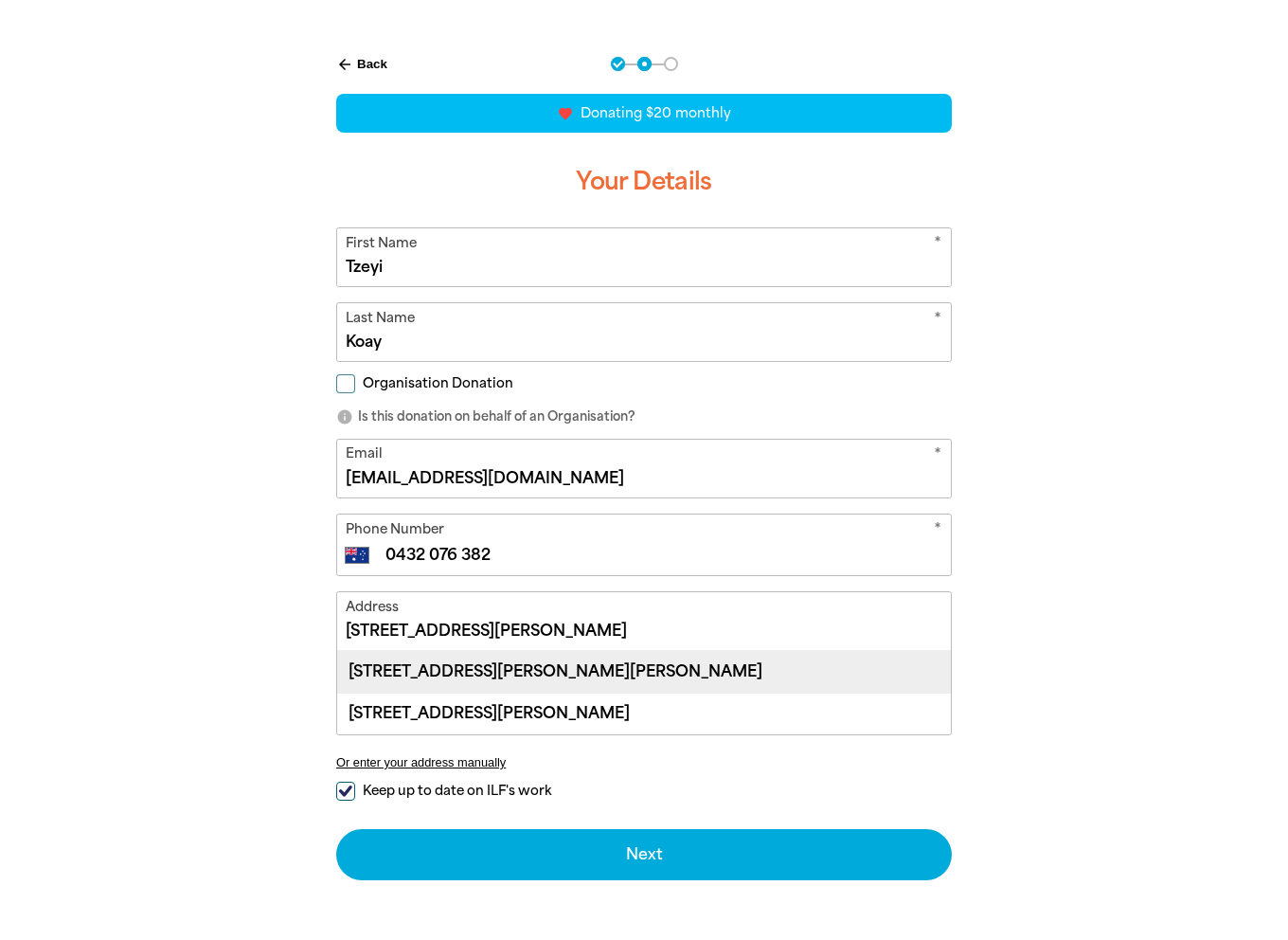
click at [599, 674] on div "[STREET_ADDRESS][PERSON_NAME][PERSON_NAME]" at bounding box center [644, 671] width 614 height 41
type input "[STREET_ADDRESS][PERSON_NAME][PERSON_NAME]"
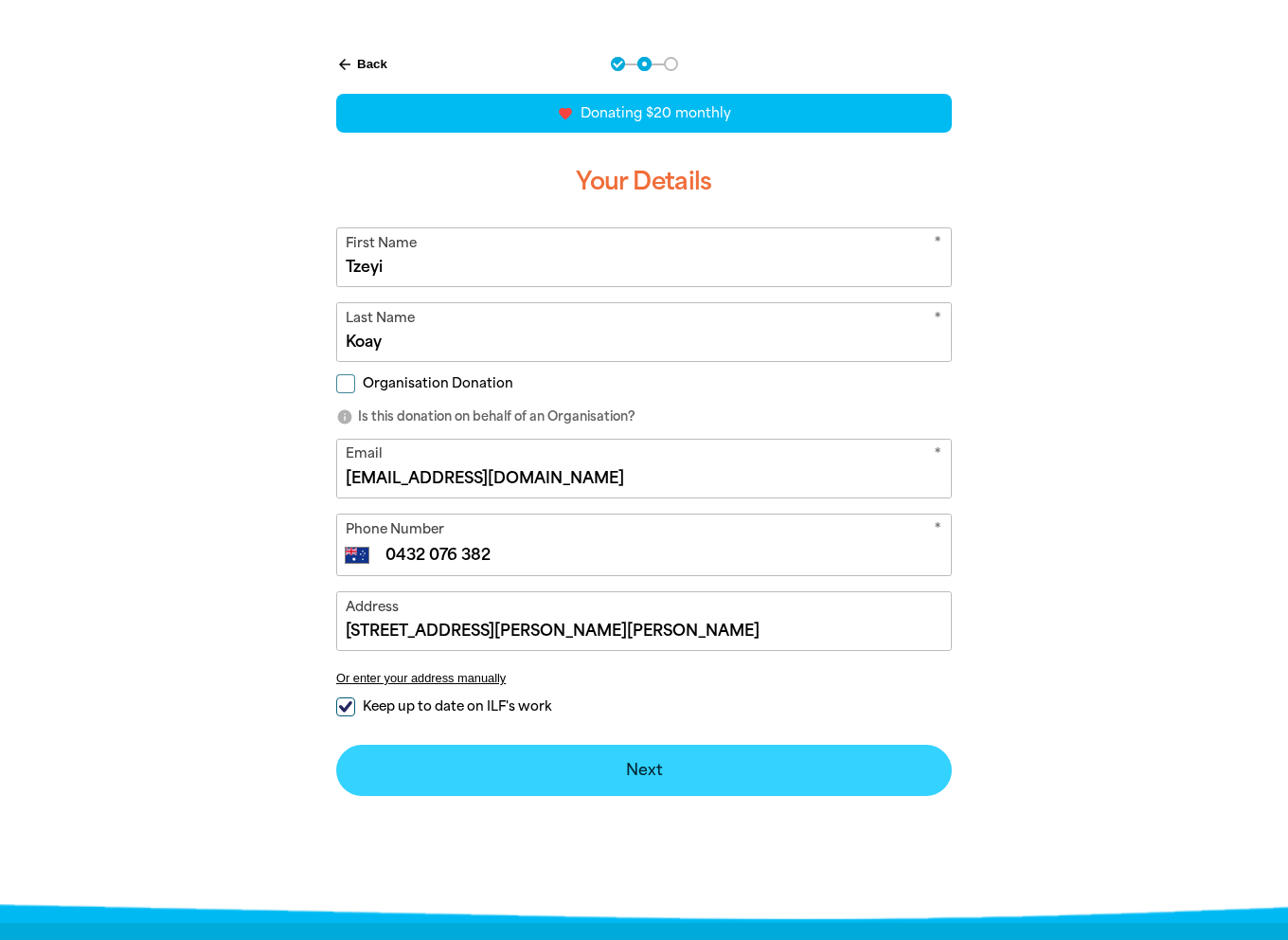
click at [667, 763] on button "Next chevron_right" at bounding box center [644, 770] width 616 height 51
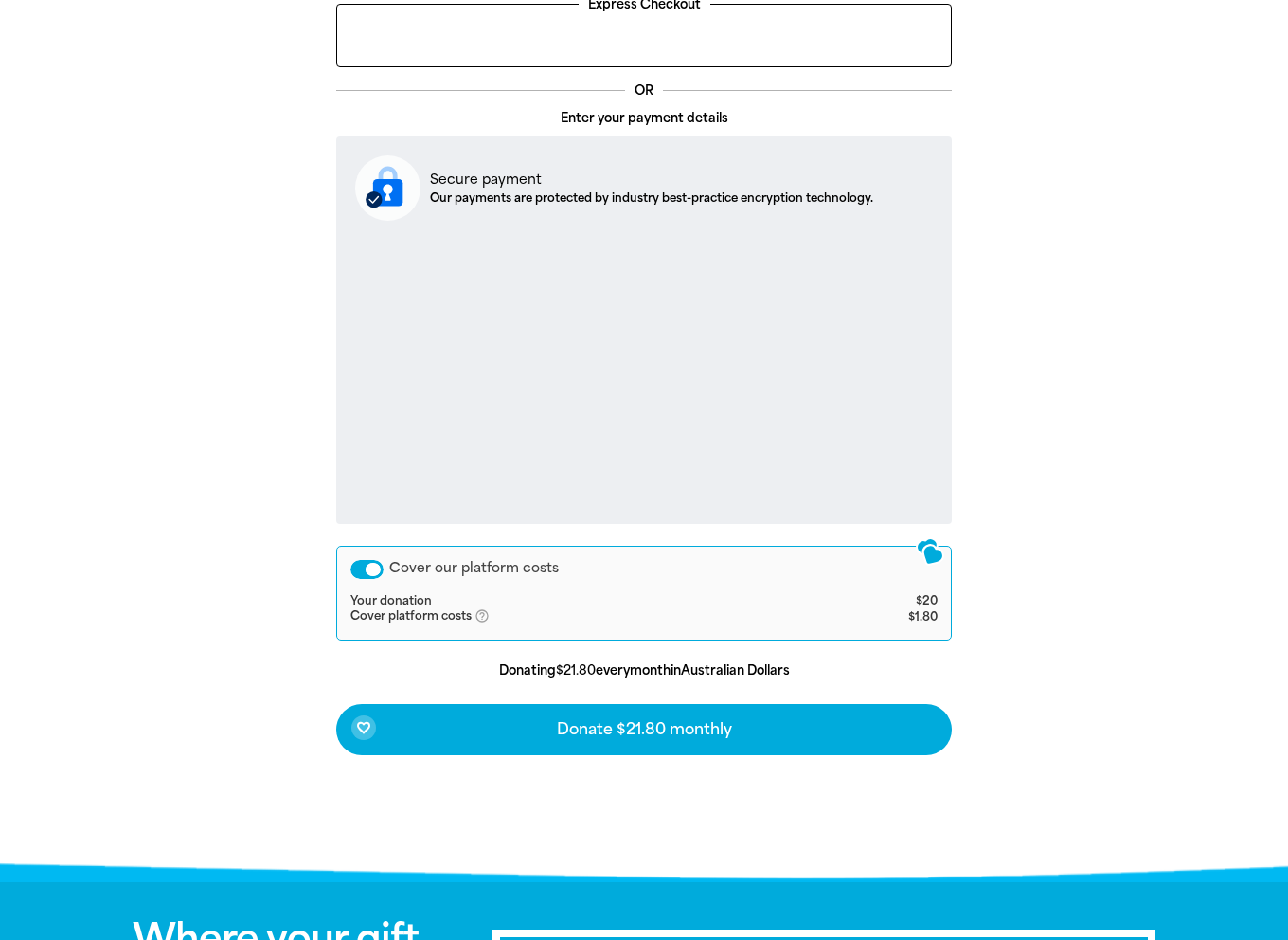
scroll to position [569, 0]
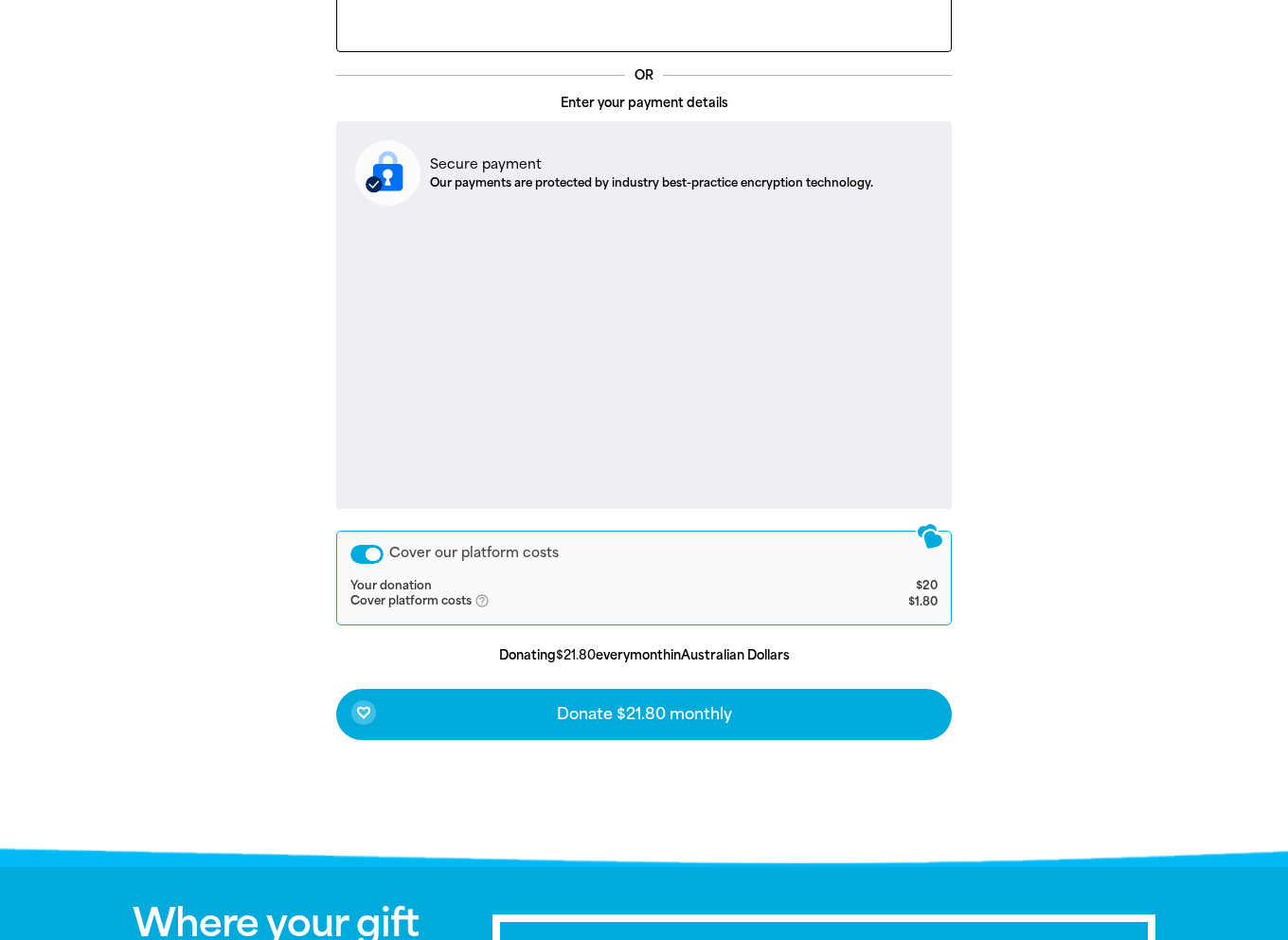
click at [482, 598] on icon "help_outlined" at bounding box center [490, 601] width 31 height 15
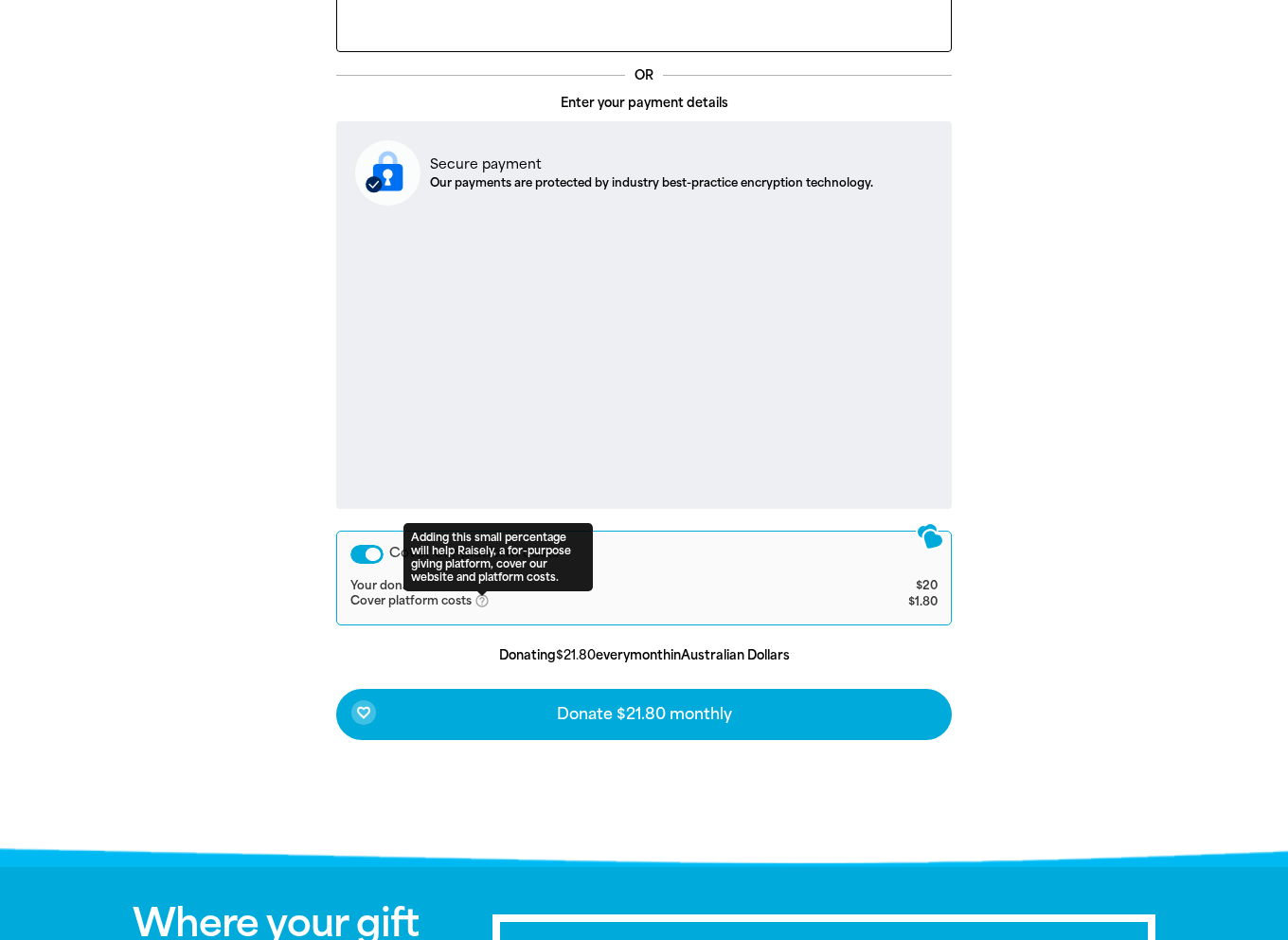
click at [365, 545] on div "Cover our platform costs" at bounding box center [366, 554] width 33 height 19
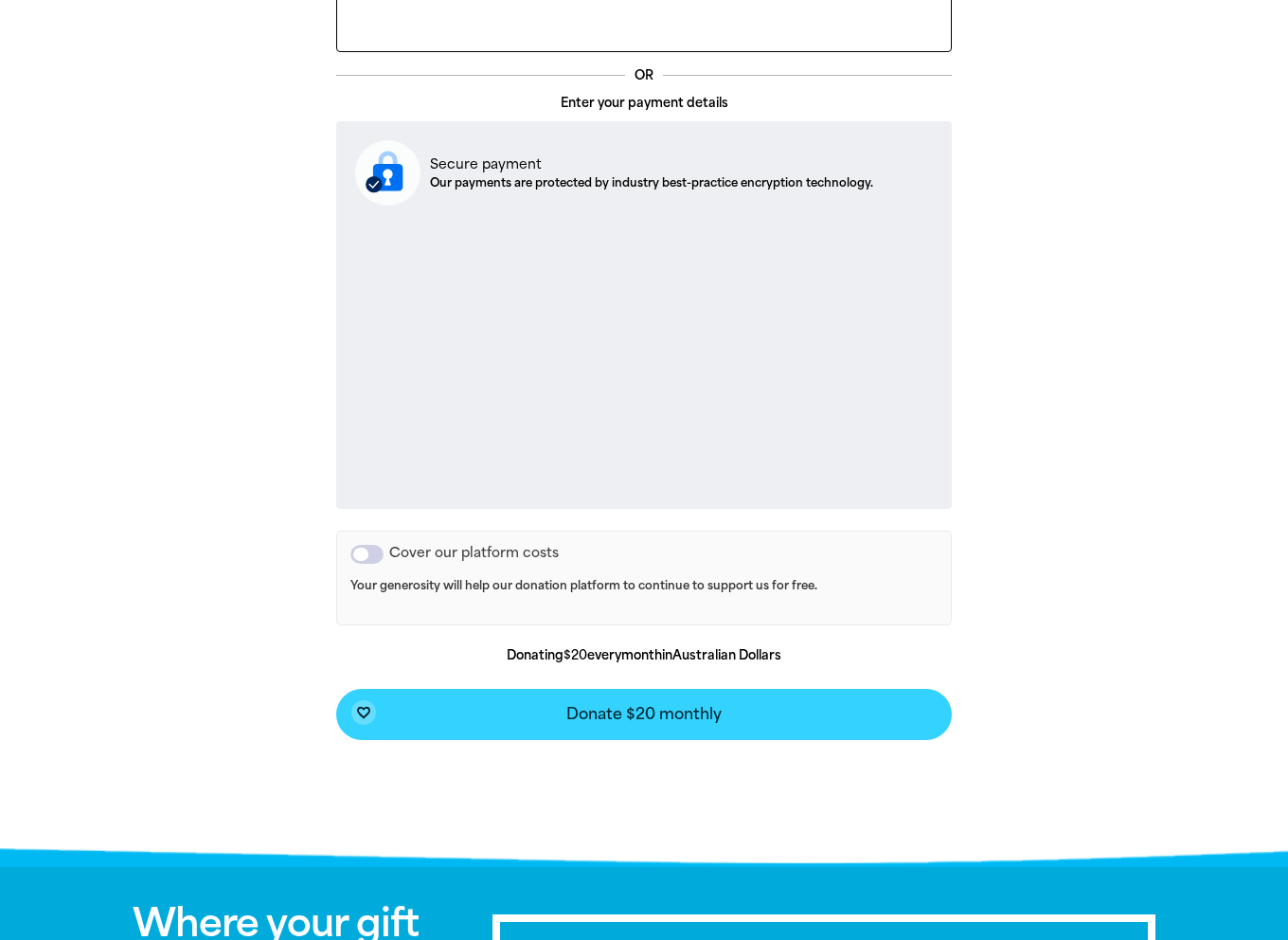
click at [558, 705] on button "favorite_border Donate $20 monthly" at bounding box center [644, 714] width 616 height 51
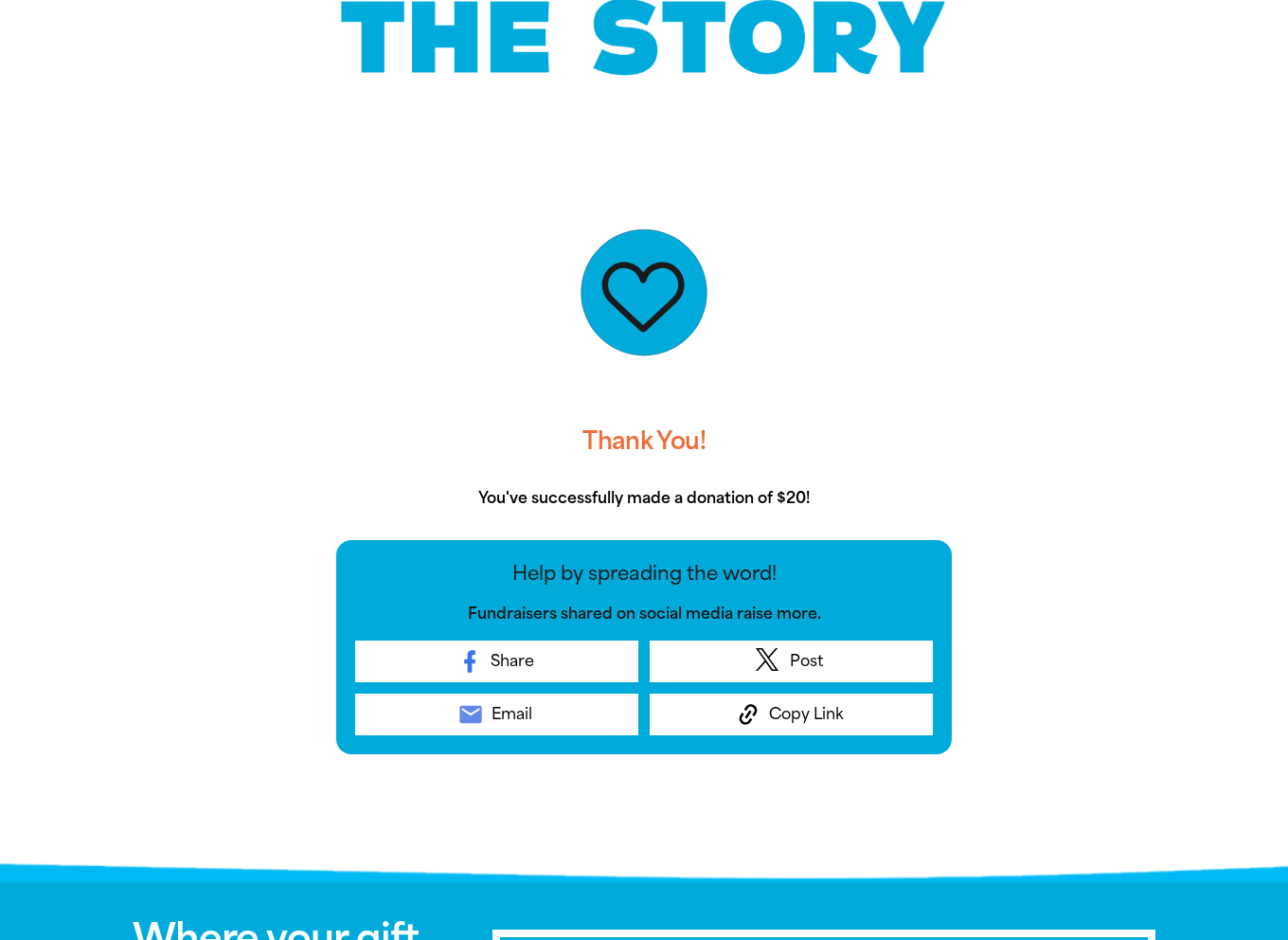
scroll to position [0, 0]
